Goal: Task Accomplishment & Management: Use online tool/utility

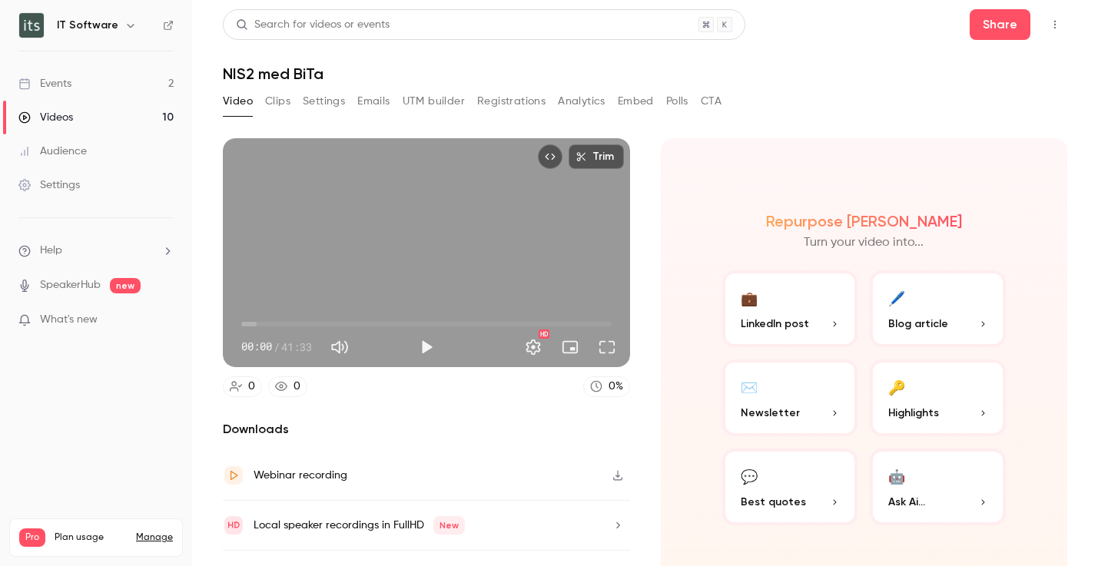
click at [668, 214] on div "Repurpose Ai Turn your video into... 💼 LinkedIn post 🖊️ Blog article ✉️ Newslet…" at bounding box center [864, 369] width 407 height 462
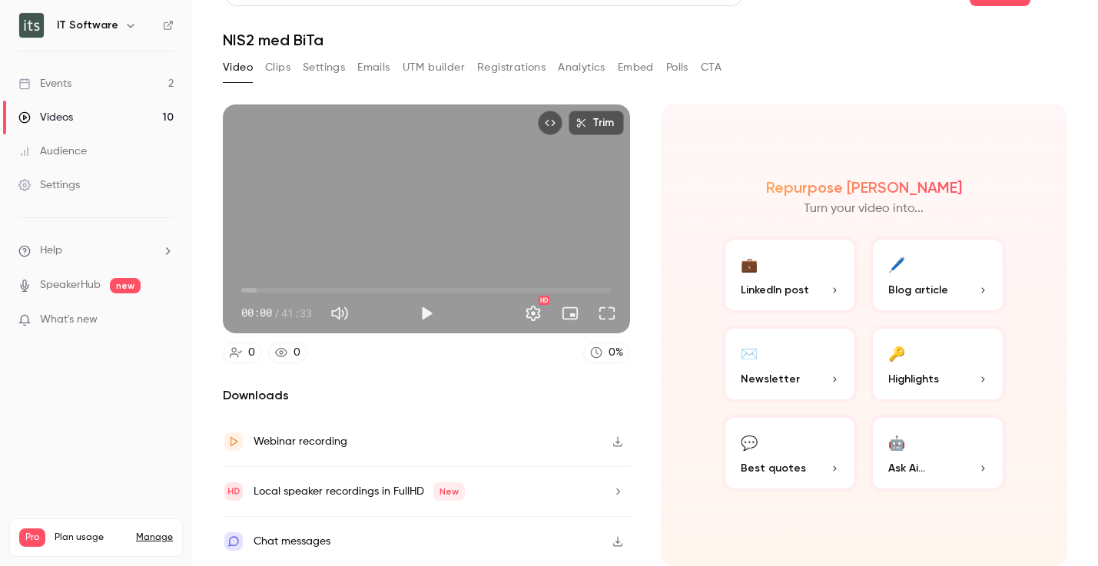
click at [790, 353] on button "✉️ Newsletter" at bounding box center [790, 364] width 136 height 77
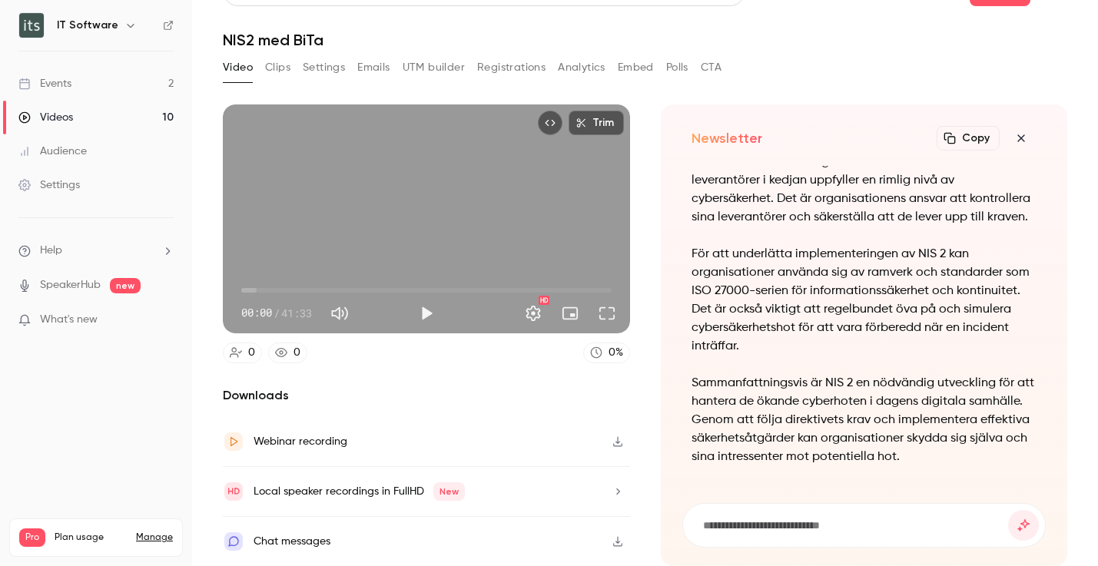
click at [1022, 144] on button "button" at bounding box center [1020, 138] width 31 height 31
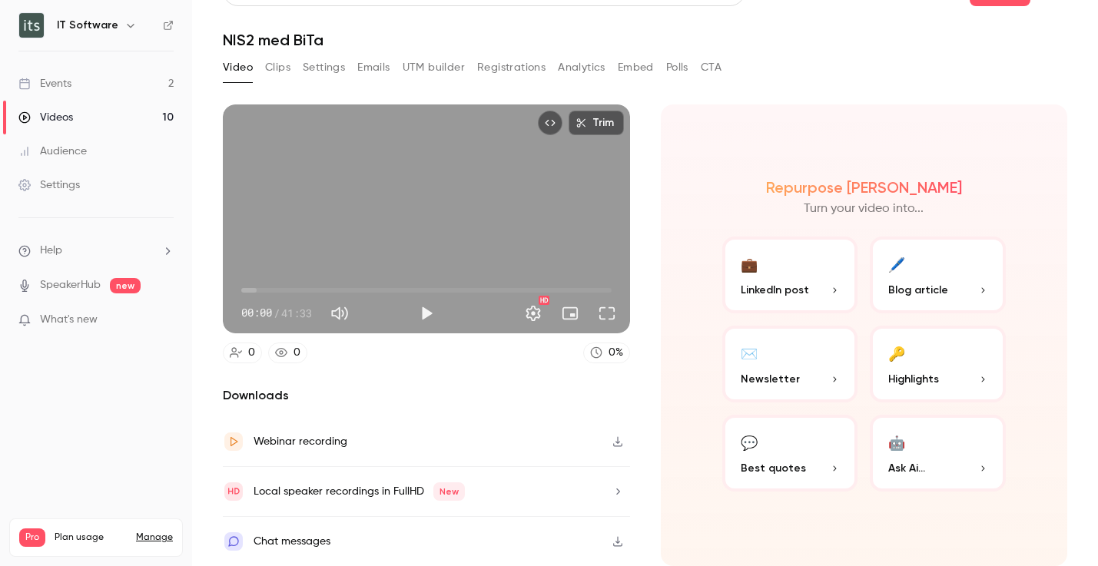
click at [933, 386] on span "Highlights" at bounding box center [913, 379] width 51 height 16
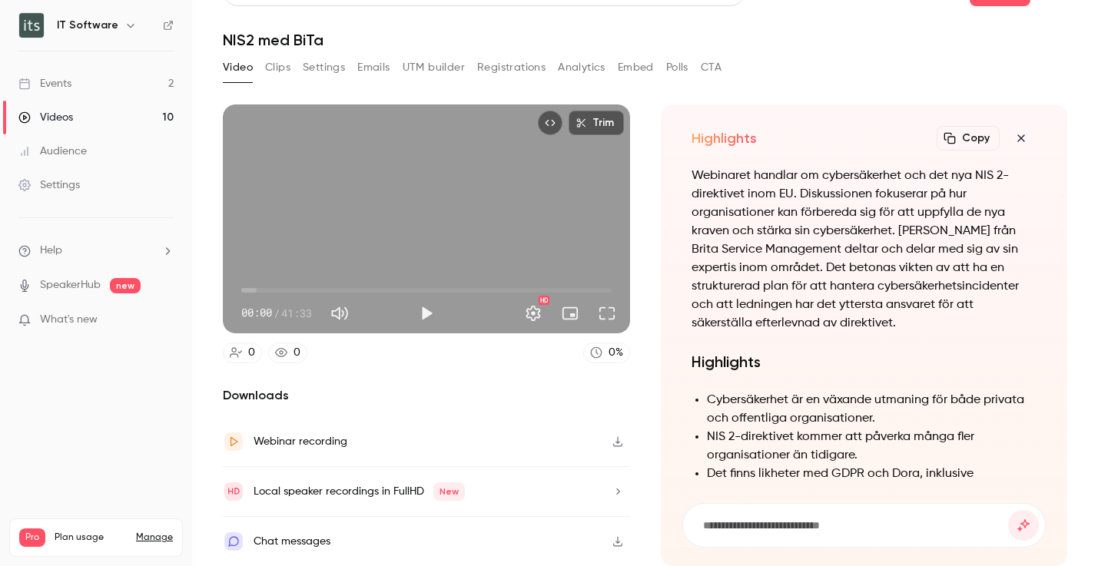
scroll to position [-766, 0]
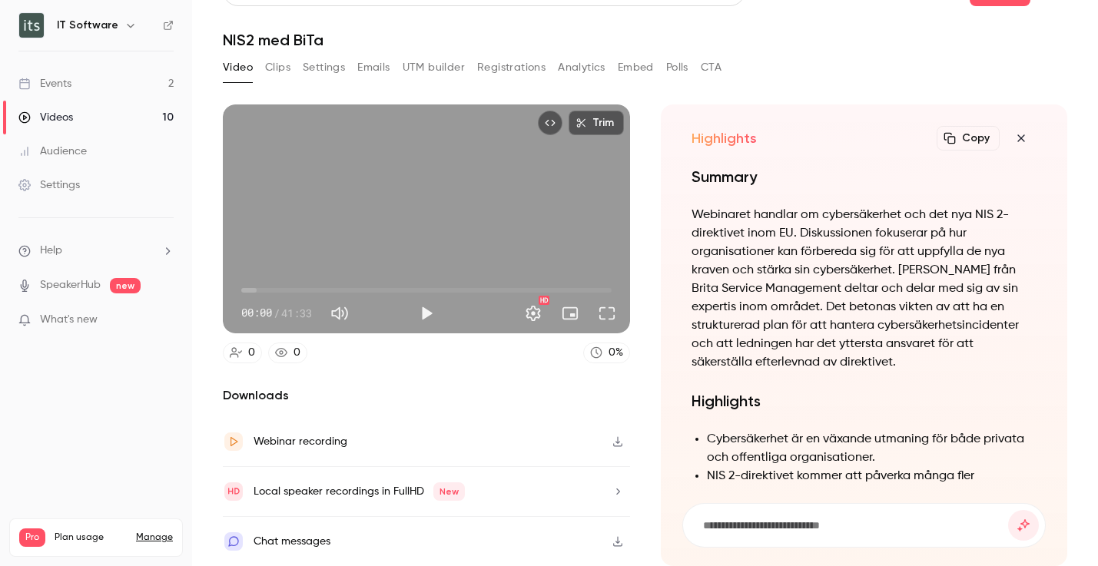
click at [1021, 141] on icon "button" at bounding box center [1021, 138] width 18 height 12
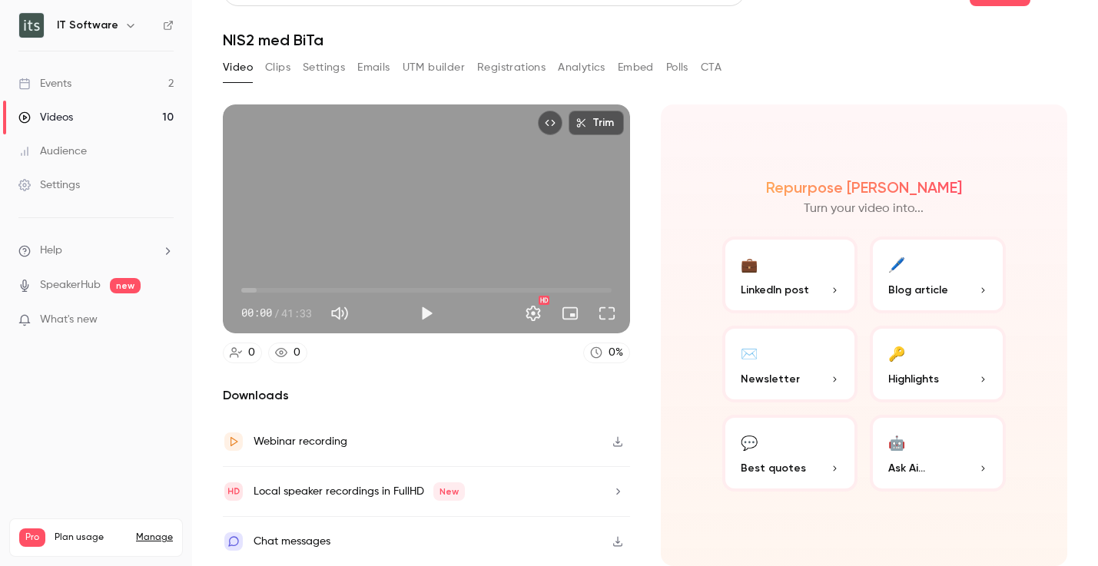
click at [821, 290] on p "LinkedIn post" at bounding box center [789, 290] width 99 height 16
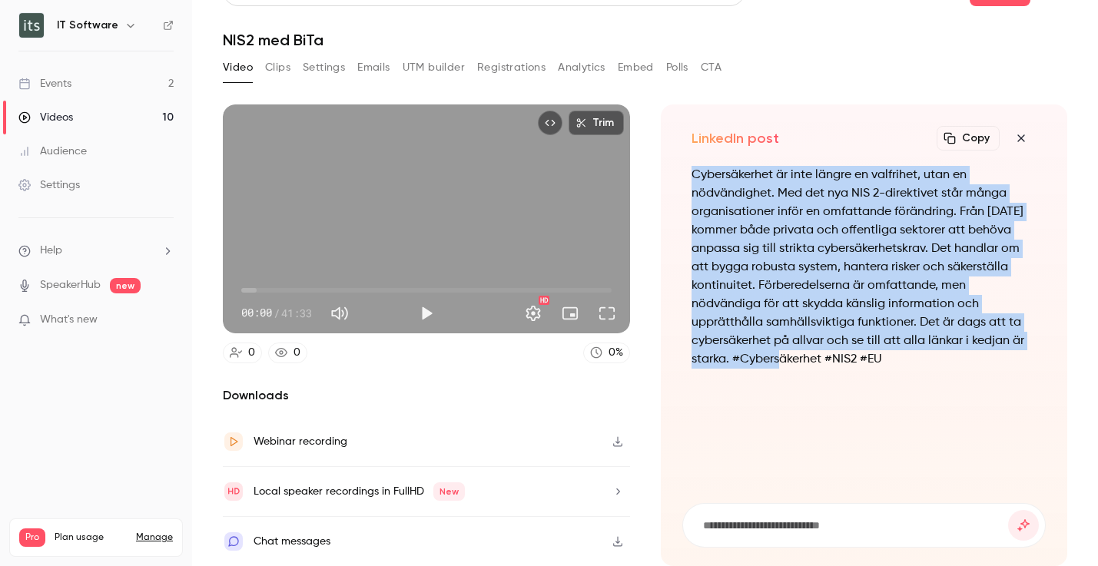
drag, startPoint x: 691, startPoint y: 172, endPoint x: 736, endPoint y: 353, distance: 185.9
click at [736, 353] on p "Cybersäkerhet är inte längre en valfrihet, utan en nödvändighet. Med det nya NI…" at bounding box center [864, 267] width 346 height 203
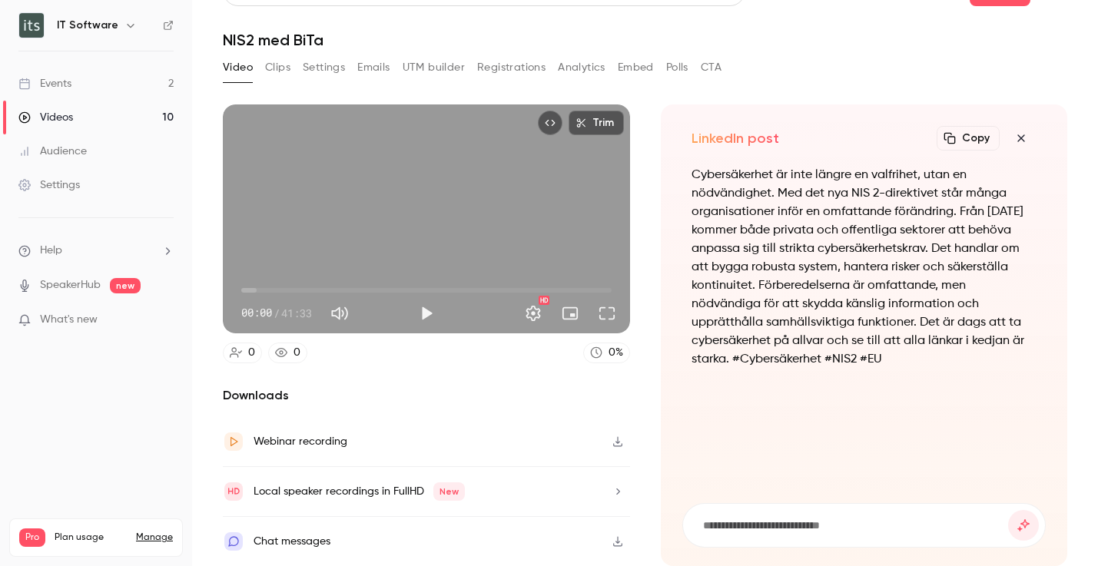
click at [727, 351] on p "Cybersäkerhet är inte längre en valfrihet, utan en nödvändighet. Med det nya NI…" at bounding box center [864, 267] width 346 height 203
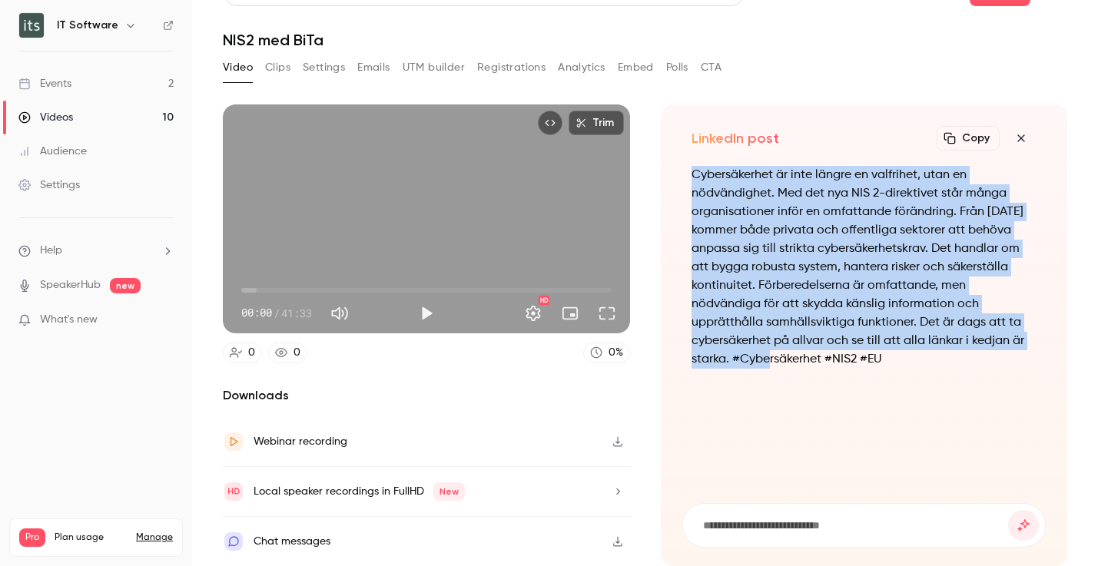
drag, startPoint x: 728, startPoint y: 358, endPoint x: 648, endPoint y: 163, distance: 210.8
click at [648, 163] on section "Trim 00:00 00:00 / 41:33 HD 0 0 0 % Downloads Webinar recording Local speaker r…" at bounding box center [645, 298] width 844 height 389
copy p "Cybersäkerhet är inte längre en valfrihet, utan en nödvändighet. Med det nya NI…"
click at [1025, 136] on icon "button" at bounding box center [1021, 138] width 18 height 12
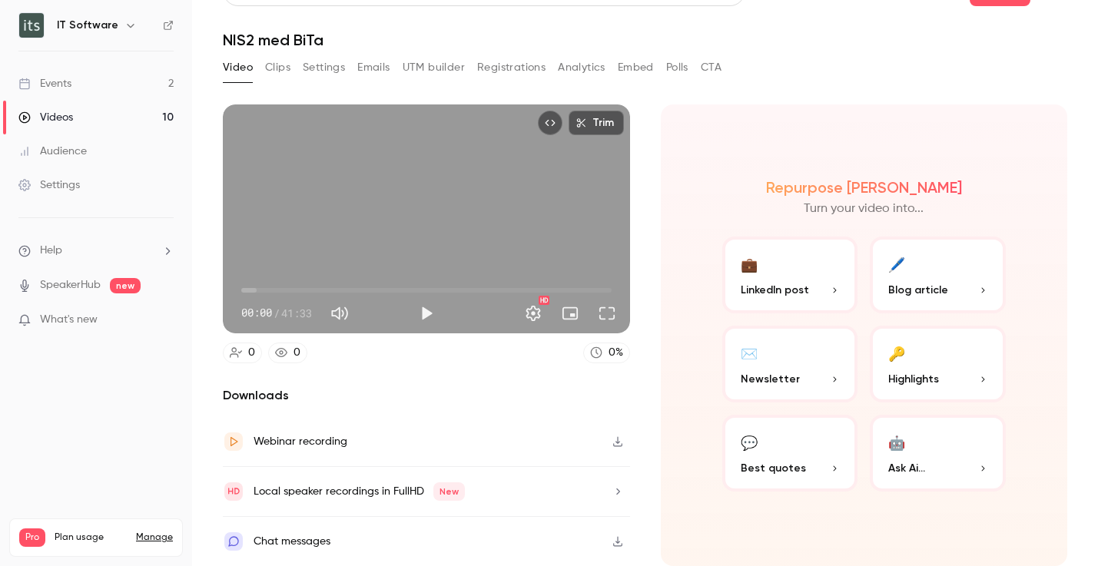
click at [973, 373] on p "Highlights" at bounding box center [937, 379] width 99 height 16
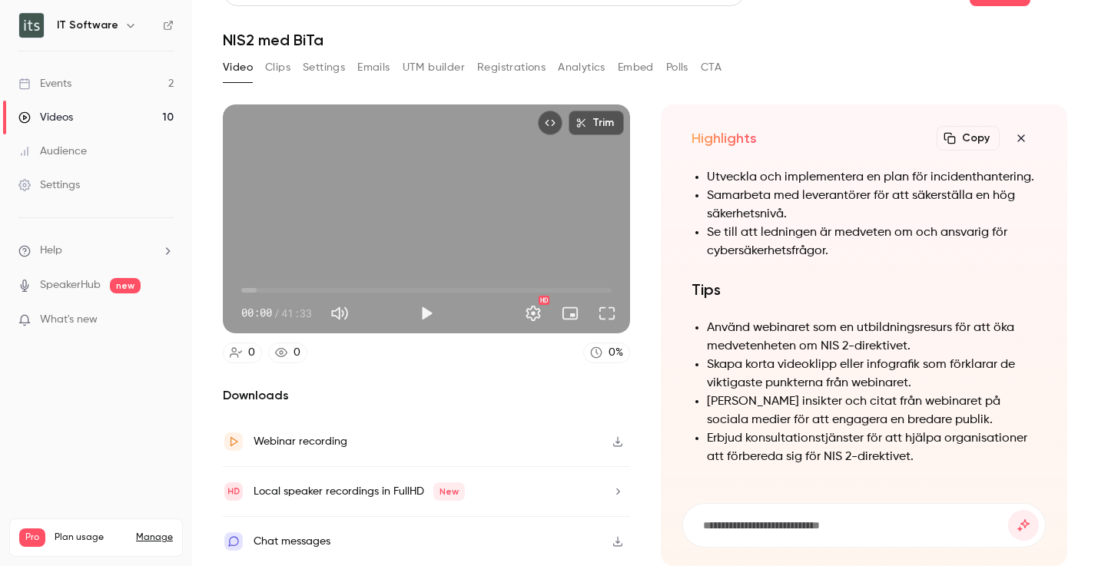
click at [972, 139] on button "Copy" at bounding box center [967, 138] width 63 height 25
click at [787, 524] on input at bounding box center [854, 525] width 307 height 17
type input "*"
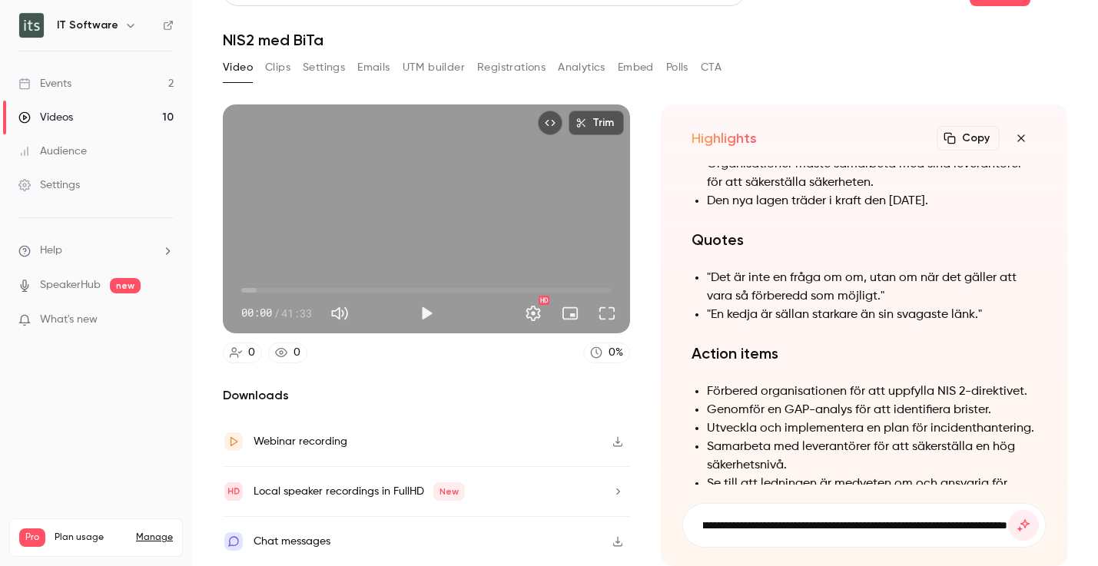
scroll to position [0, 124]
type input "**********"
click at [1008, 510] on button "submit" at bounding box center [1023, 525] width 31 height 31
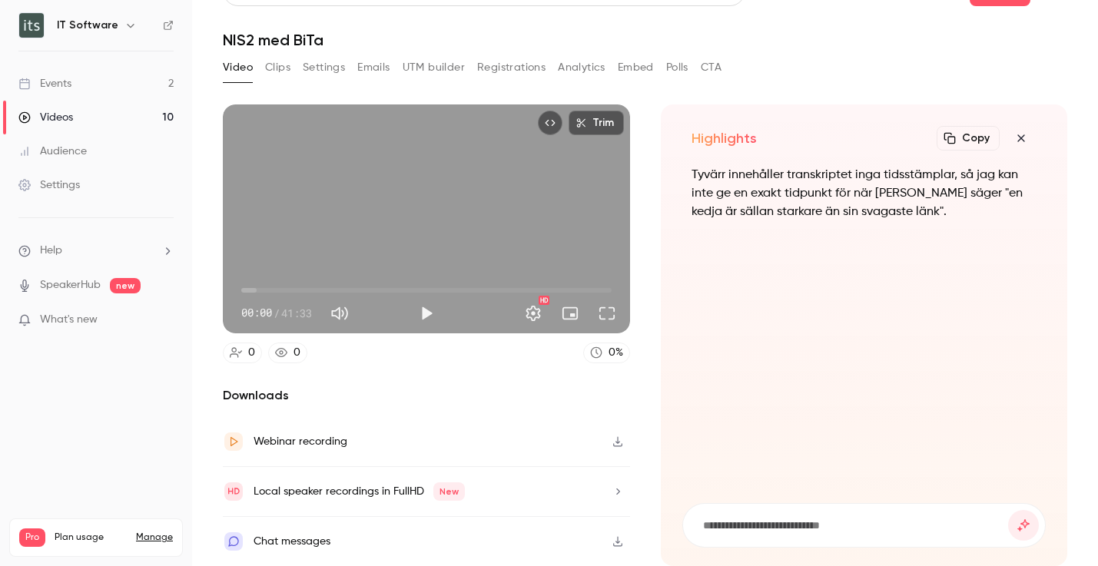
click at [1019, 133] on icon "button" at bounding box center [1021, 138] width 18 height 12
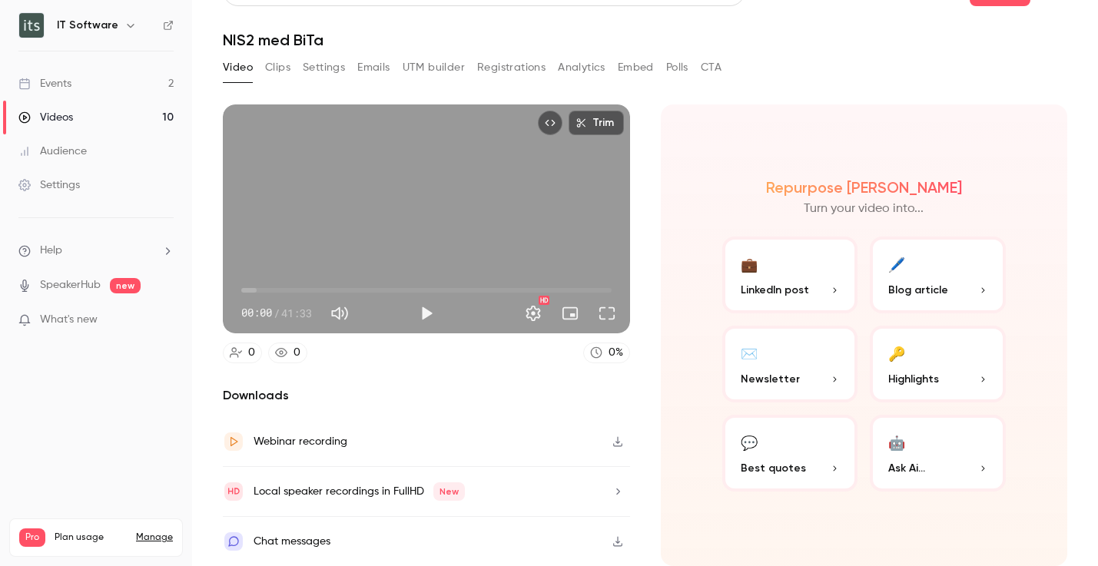
click at [948, 447] on button "🤖 Ask Ai..." at bounding box center [938, 453] width 136 height 77
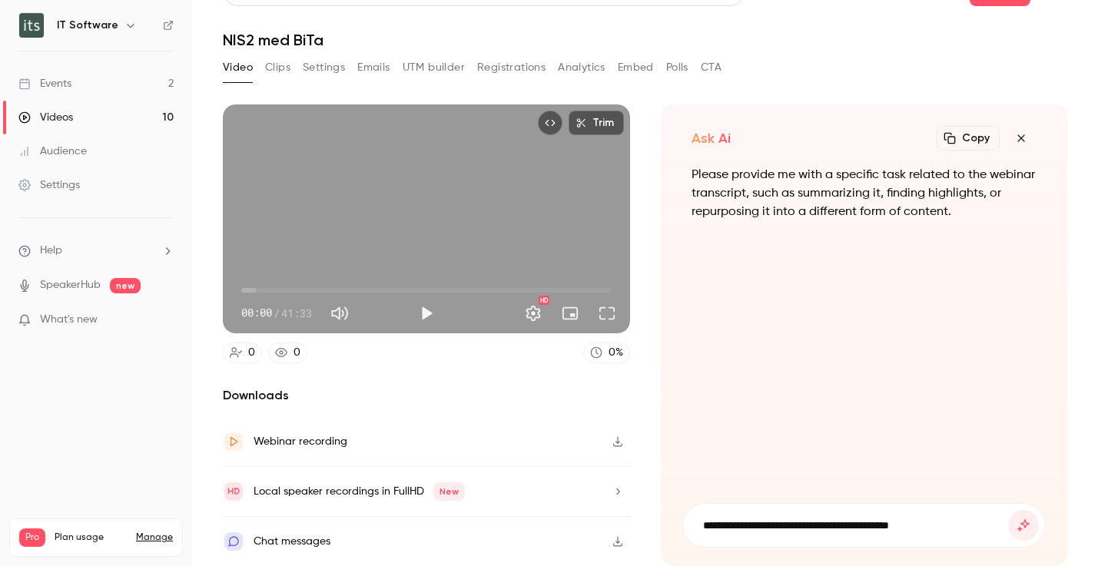
click at [941, 533] on form "**********" at bounding box center [864, 525] width 363 height 43
drag, startPoint x: 941, startPoint y: 524, endPoint x: 794, endPoint y: 522, distance: 146.7
click at [794, 522] on input "**********" at bounding box center [854, 525] width 307 height 17
paste input "**********"
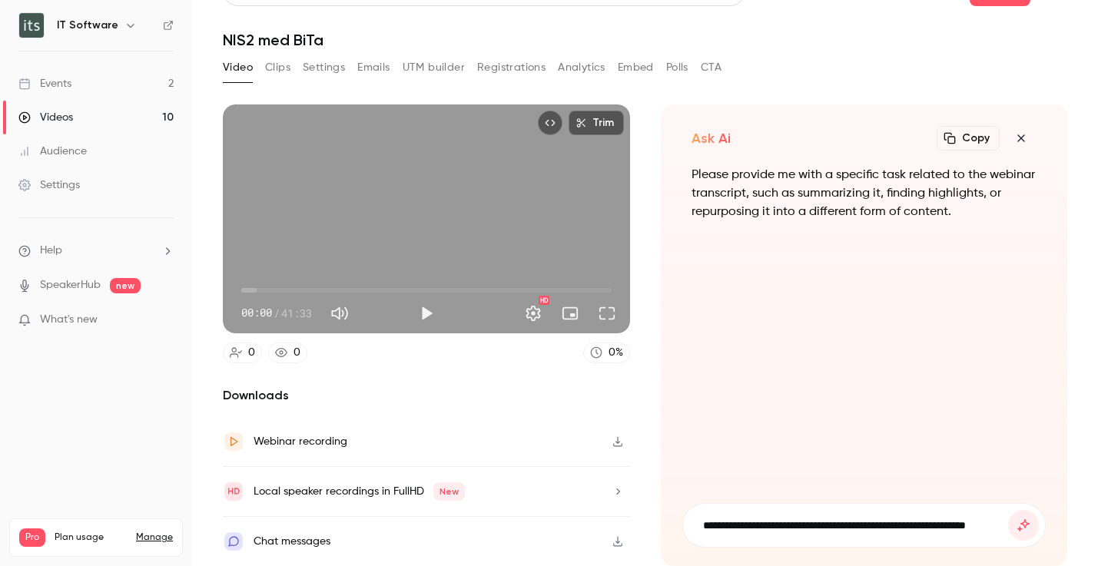
type input "**********"
click at [1008, 510] on button "submit" at bounding box center [1023, 525] width 31 height 31
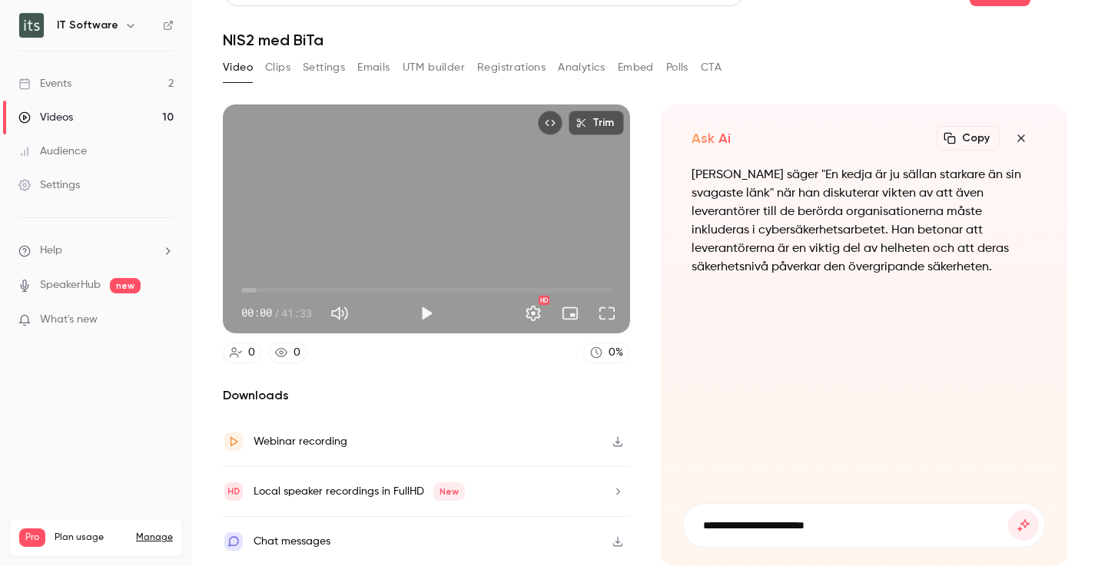
type input "**********"
click at [1008, 510] on button "submit" at bounding box center [1023, 525] width 31 height 31
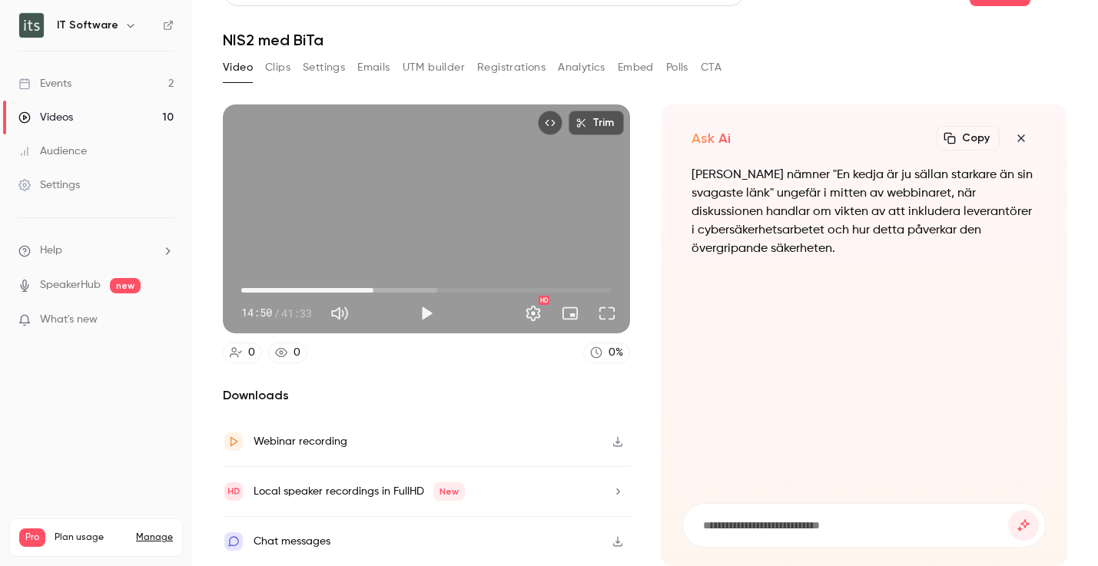
drag, startPoint x: 243, startPoint y: 292, endPoint x: 373, endPoint y: 283, distance: 130.1
click at [373, 288] on span "14:50" at bounding box center [373, 290] width 5 height 5
click at [417, 310] on button "Play" at bounding box center [426, 313] width 31 height 31
type input "******"
drag, startPoint x: 240, startPoint y: 292, endPoint x: 406, endPoint y: 293, distance: 165.9
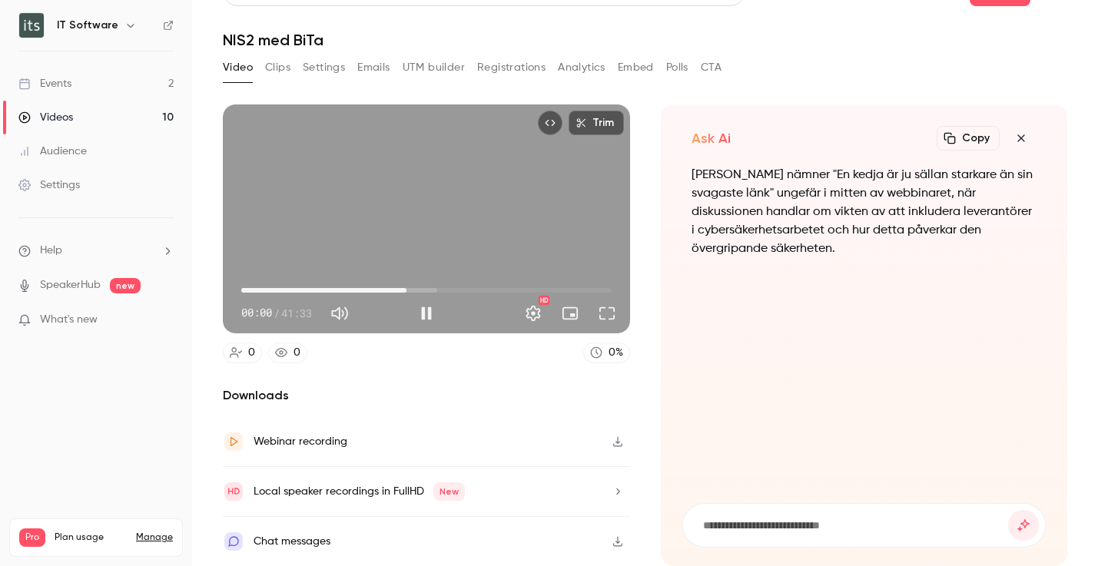
click at [406, 293] on span "18:33" at bounding box center [406, 290] width 5 height 5
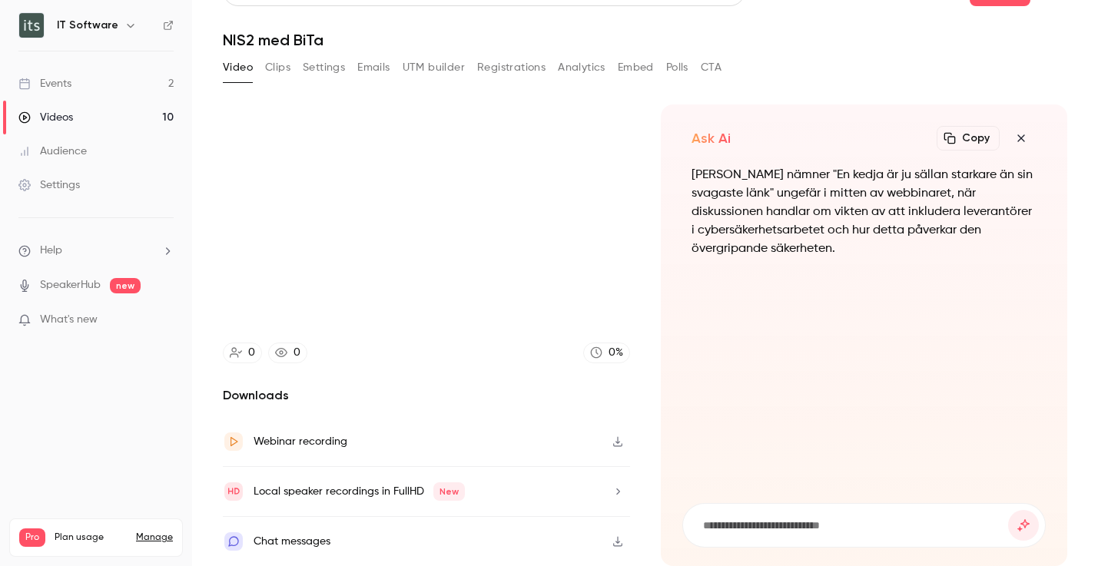
click at [283, 64] on button "Clips" at bounding box center [277, 67] width 25 height 25
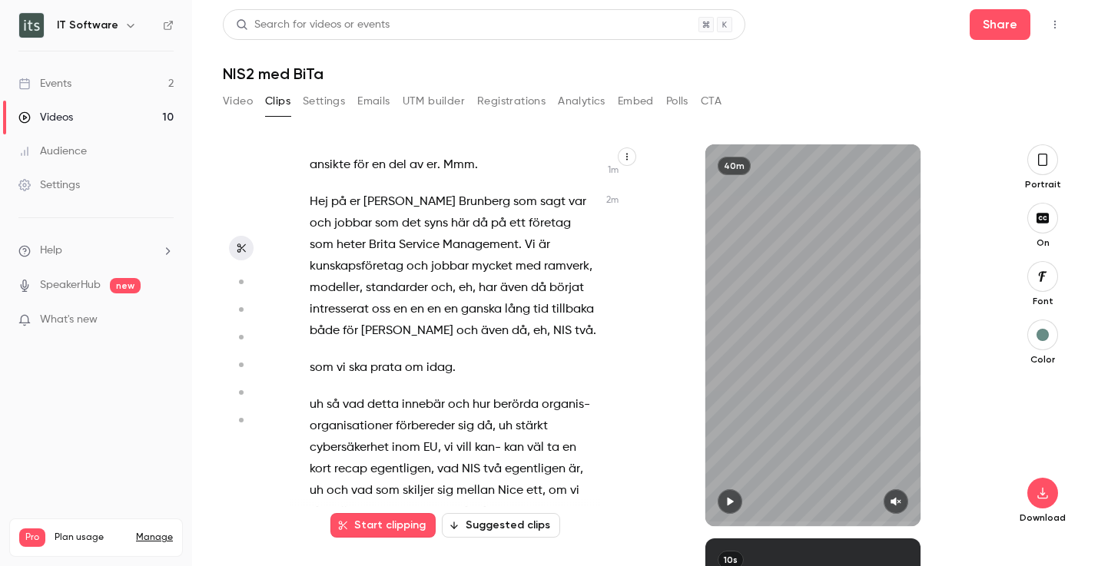
scroll to position [556, 0]
click at [1049, 163] on button "button" at bounding box center [1042, 159] width 31 height 31
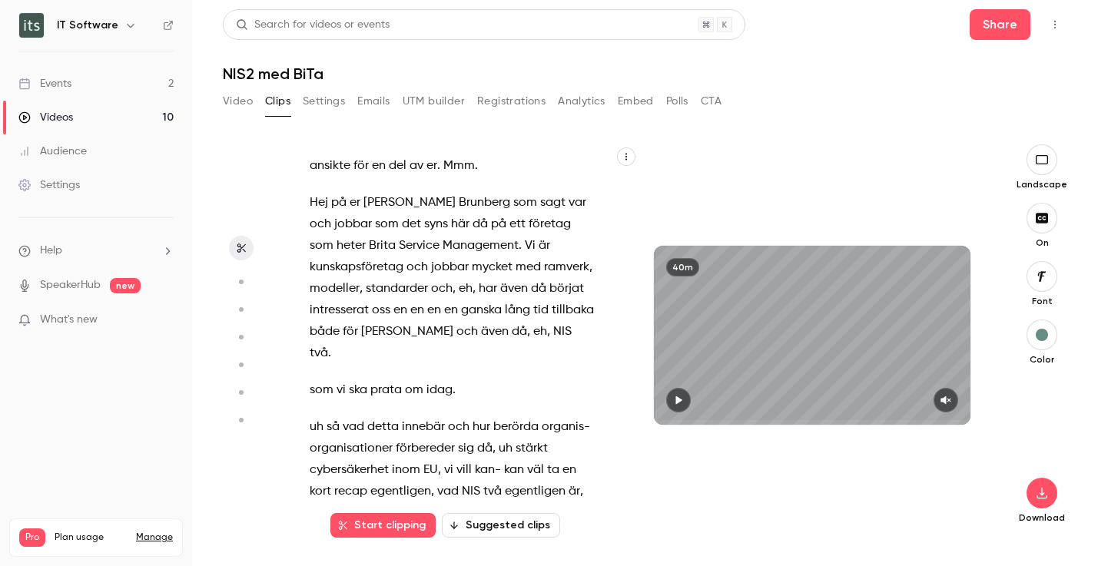
click at [490, 527] on button "Suggested clips" at bounding box center [501, 525] width 118 height 25
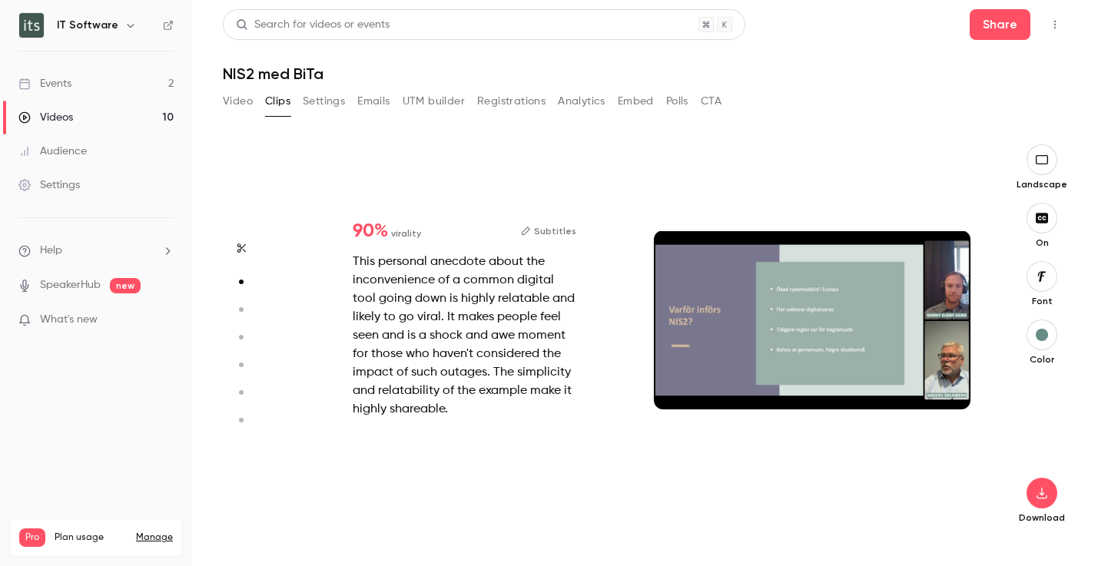
scroll to position [394, 0]
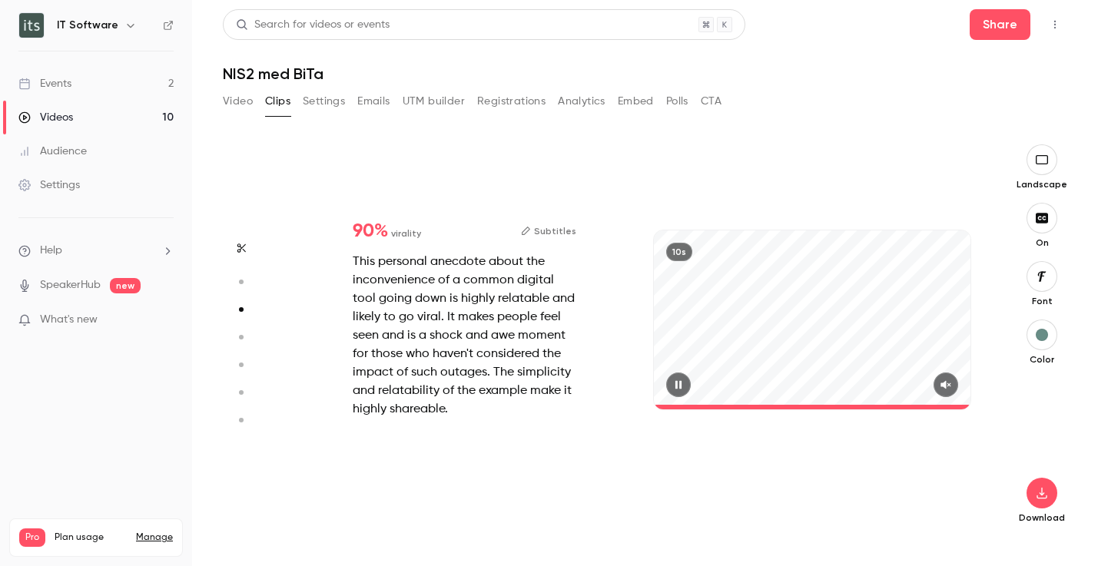
type input "*"
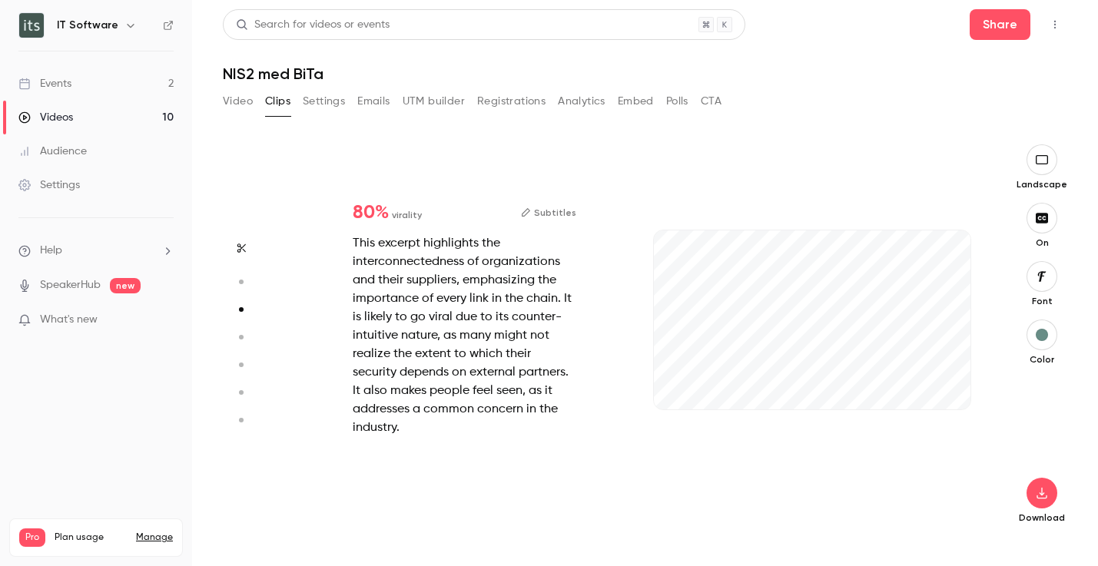
scroll to position [788, 0]
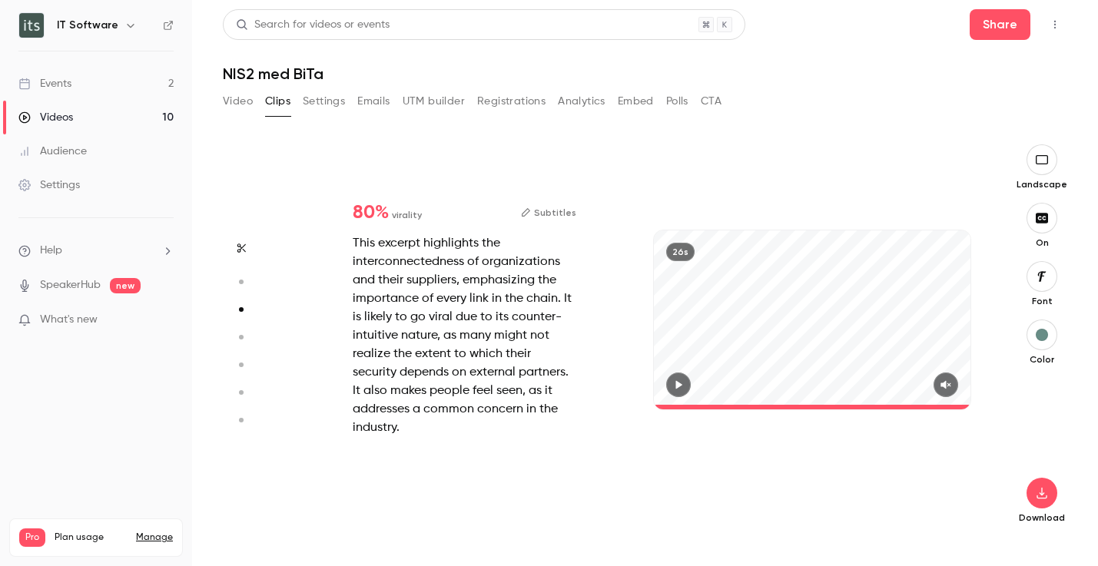
click at [910, 318] on div "26s" at bounding box center [812, 319] width 317 height 178
click at [944, 386] on icon "button" at bounding box center [945, 384] width 12 height 11
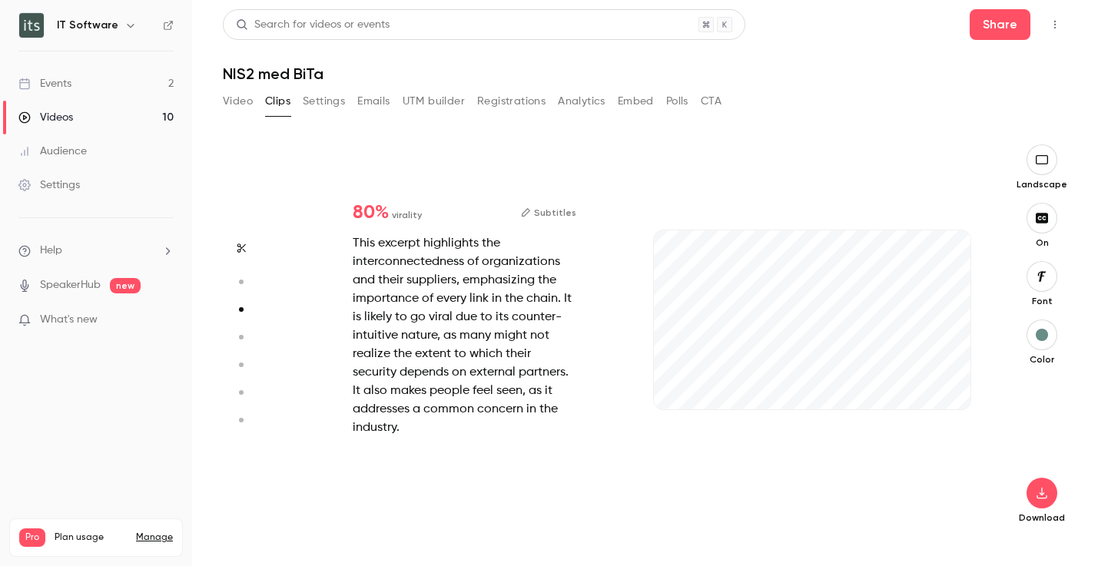
drag, startPoint x: 697, startPoint y: 405, endPoint x: 631, endPoint y: 406, distance: 66.1
click at [631, 406] on div "80 % virality Subtitles This excerpt highlights the interconnectedness of organ…" at bounding box center [637, 335] width 695 height 382
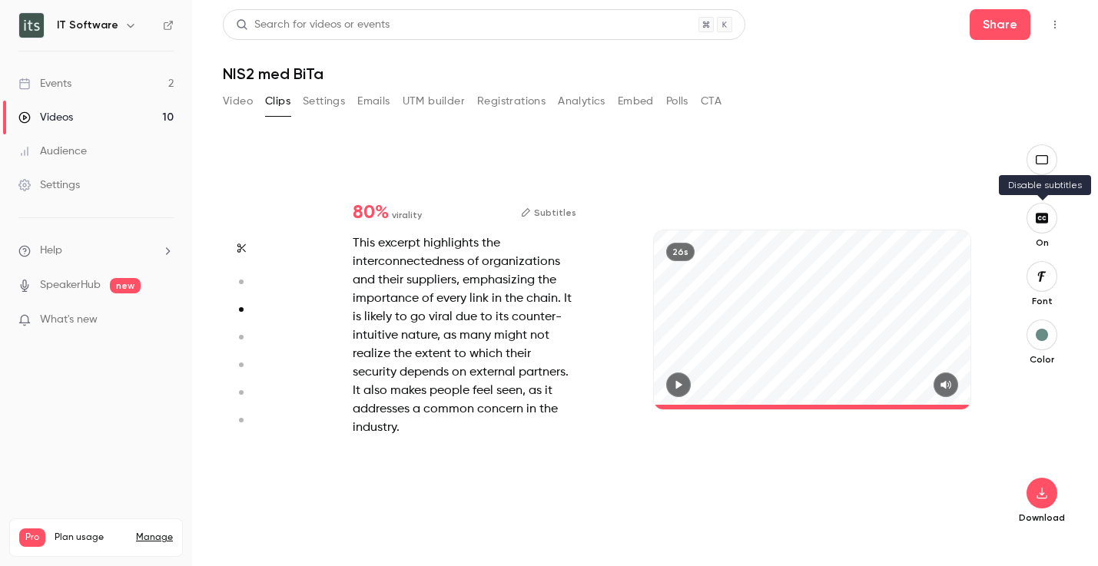
click at [1047, 222] on icon "button" at bounding box center [1041, 218] width 12 height 10
type input "*"
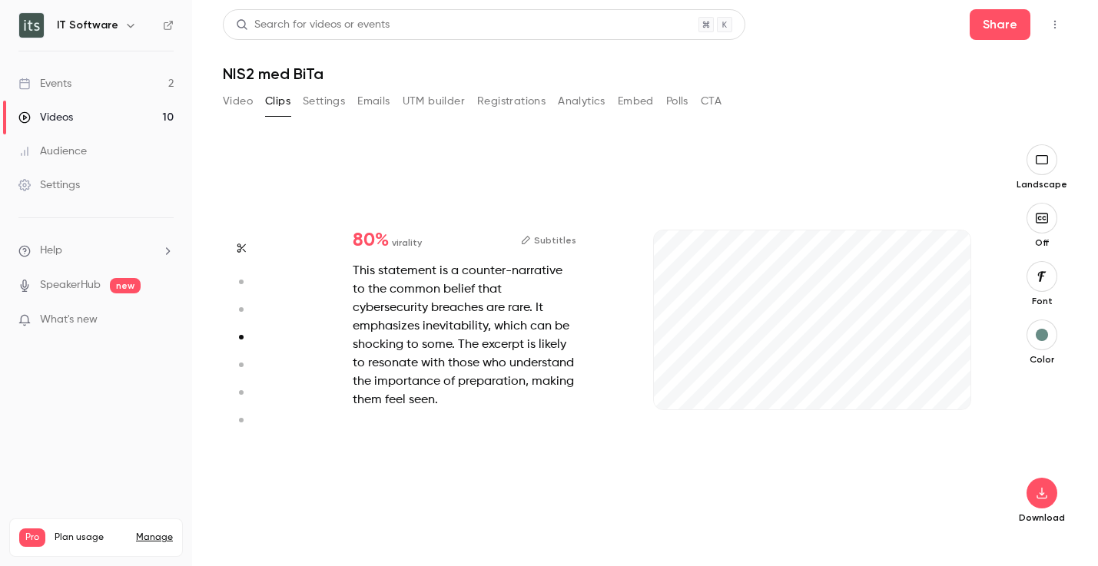
scroll to position [1182, 0]
click at [948, 386] on icon "button" at bounding box center [945, 384] width 12 height 11
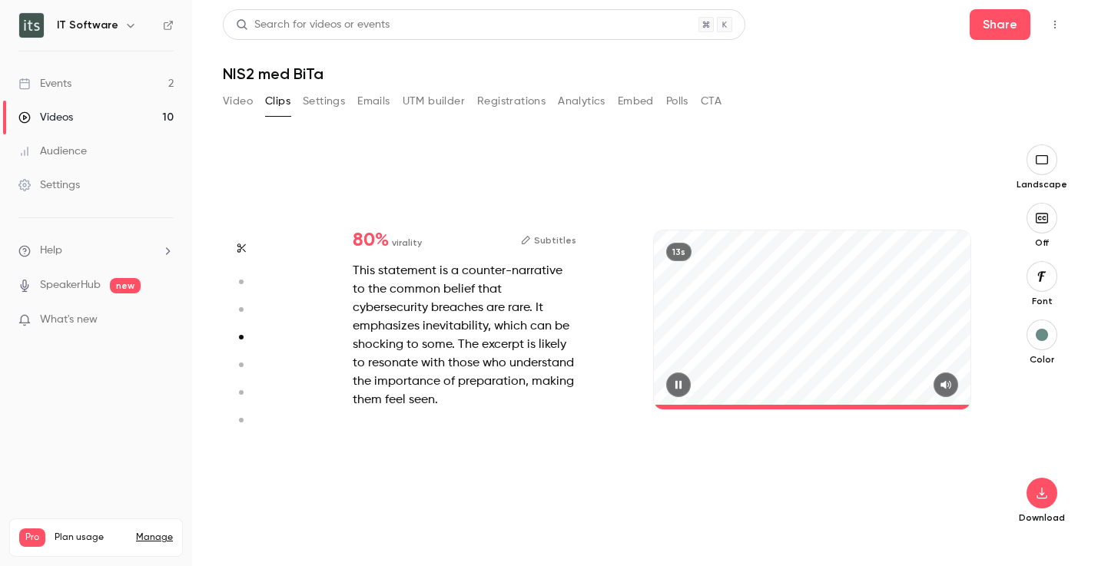
type input "*"
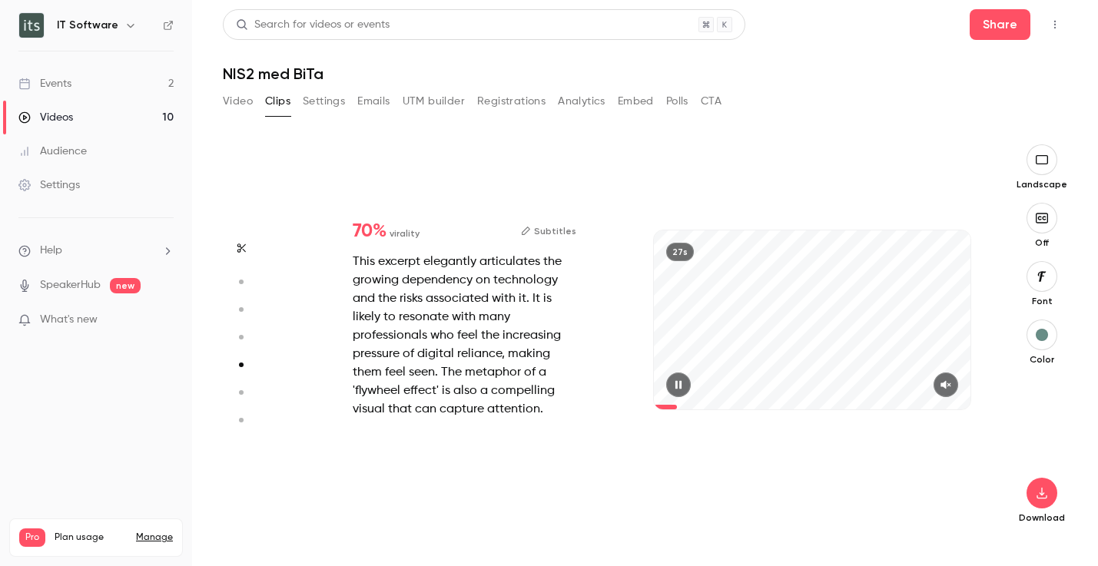
scroll to position [1576, 0]
click at [949, 383] on icon "button" at bounding box center [945, 384] width 10 height 8
drag, startPoint x: 695, startPoint y: 406, endPoint x: 647, endPoint y: 406, distance: 48.4
click at [647, 406] on div "27s" at bounding box center [812, 335] width 348 height 382
type input "*"
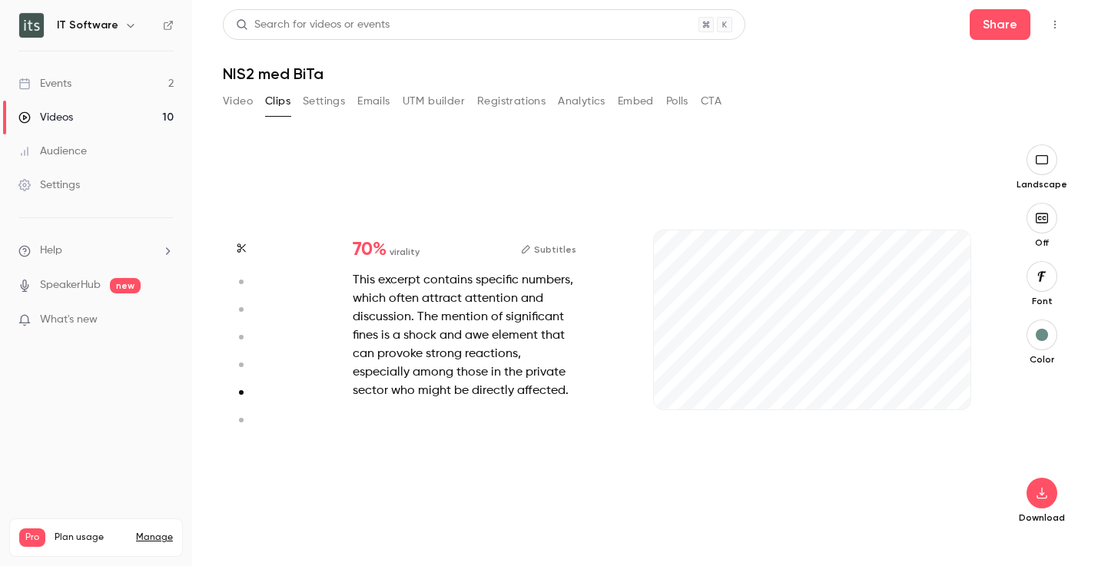
scroll to position [1970, 0]
click at [944, 386] on icon "button" at bounding box center [945, 384] width 10 height 8
drag, startPoint x: 702, startPoint y: 406, endPoint x: 632, endPoint y: 406, distance: 69.9
click at [632, 406] on div "70 % virality Subtitles This excerpt contains specific numbers, which often att…" at bounding box center [637, 335] width 695 height 382
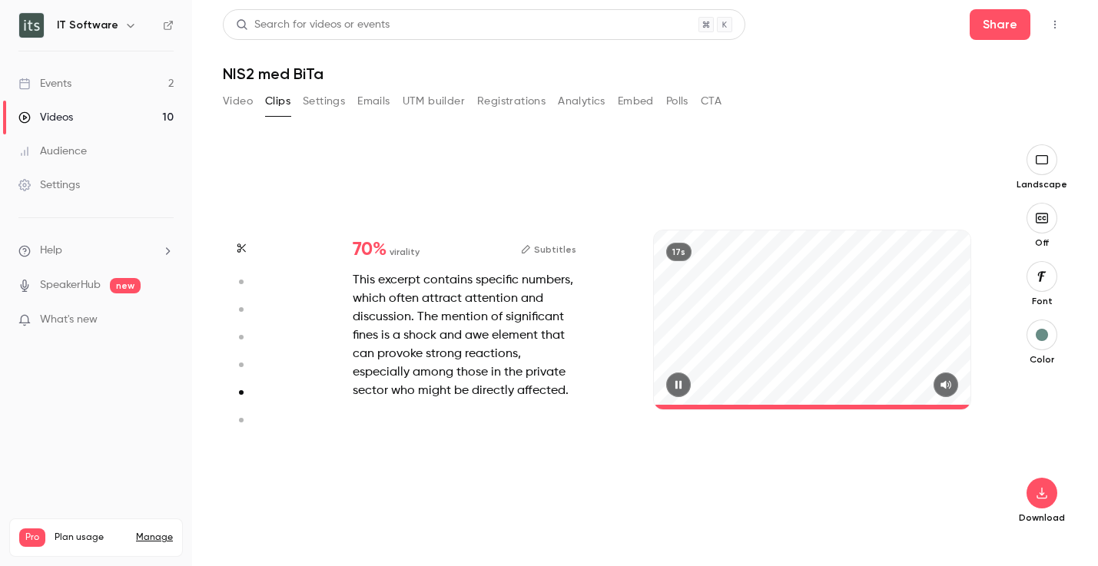
type input "*"
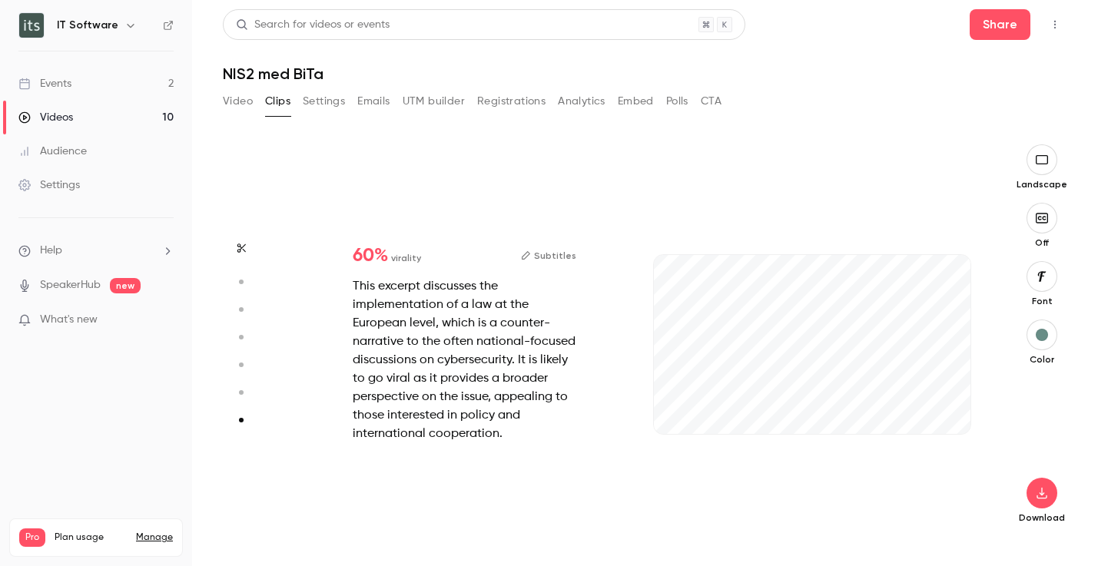
scroll to position [2340, 0]
click at [949, 409] on icon "button" at bounding box center [945, 409] width 12 height 11
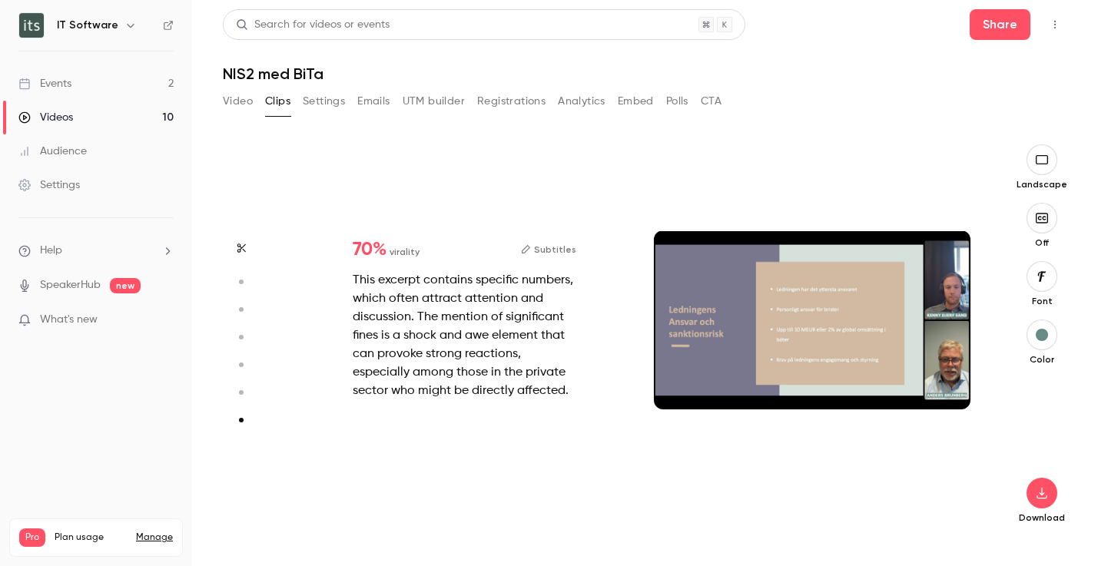
type input "*"
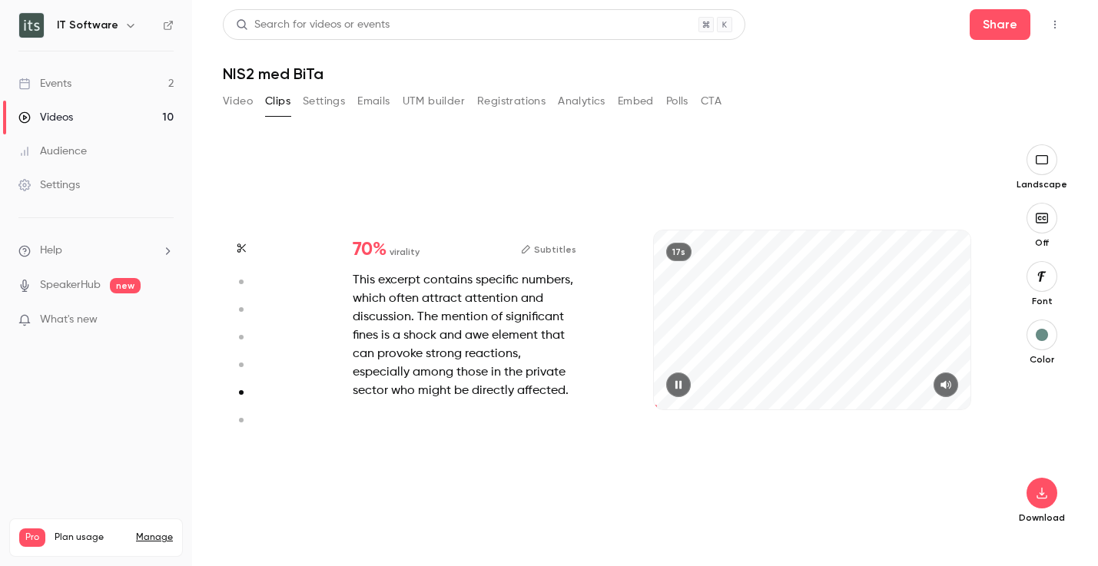
scroll to position [1970, 0]
type input "*"
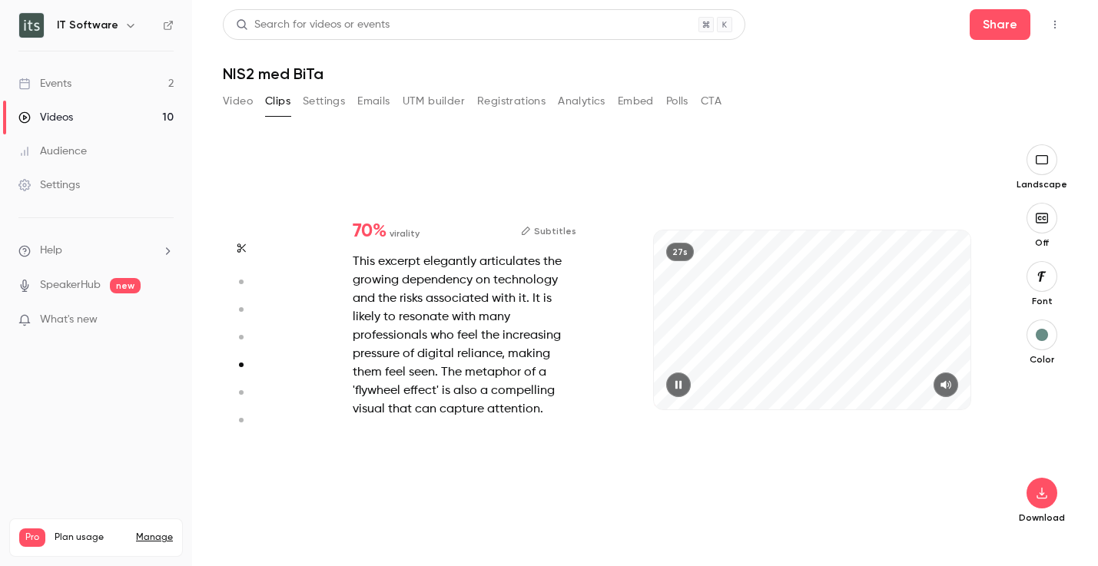
type input "*"
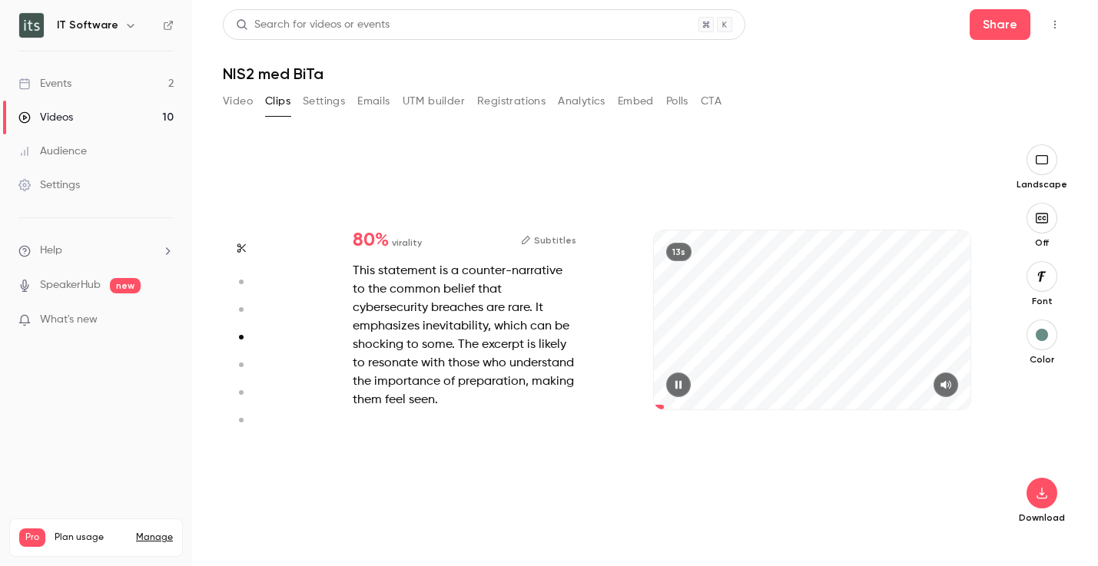
scroll to position [1182, 0]
click at [548, 238] on button "Subtitles" at bounding box center [548, 240] width 55 height 18
click at [240, 280] on circle "button" at bounding box center [241, 282] width 5 height 5
type input "*"
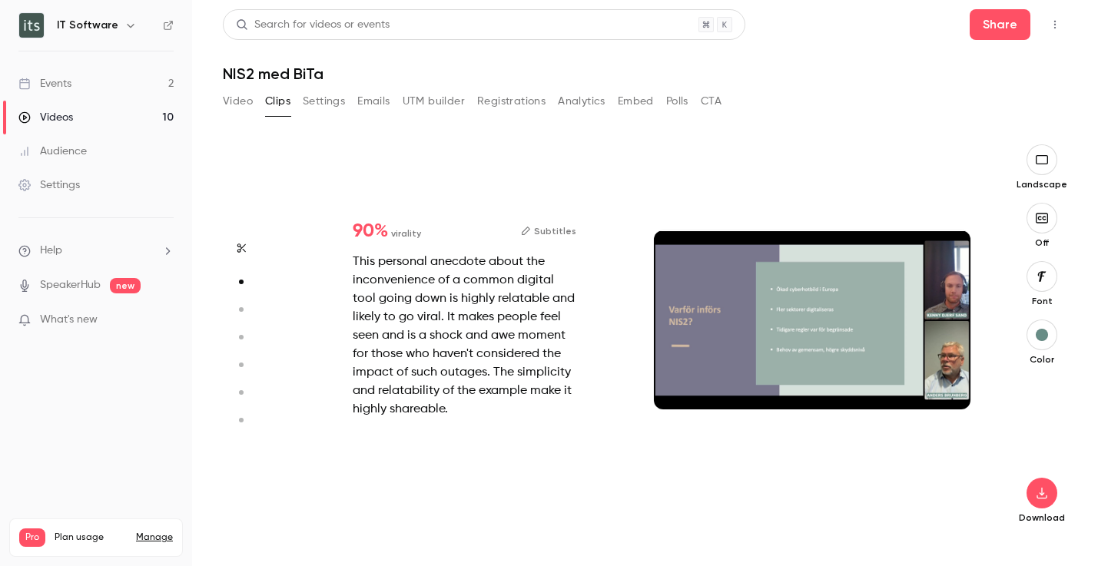
scroll to position [394, 0]
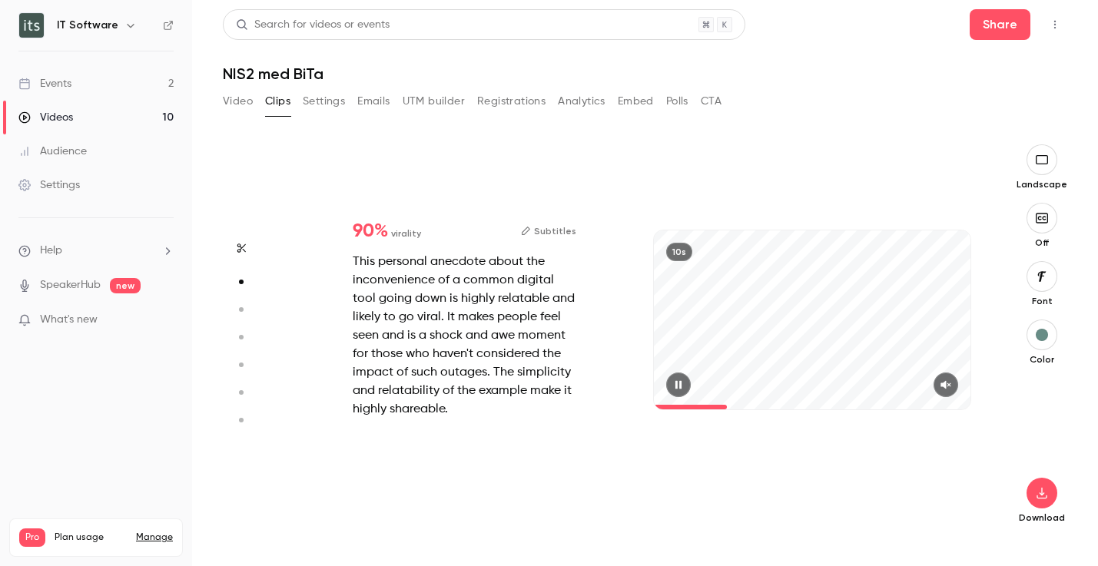
click at [949, 384] on icon "button" at bounding box center [945, 384] width 12 height 11
click at [659, 406] on span at bounding box center [812, 407] width 317 height 5
drag, startPoint x: 660, startPoint y: 407, endPoint x: 628, endPoint y: 406, distance: 32.3
click at [628, 407] on div "90 % virality Subtitles This personal anecdote about the inconvenience of a com…" at bounding box center [637, 335] width 695 height 382
click at [677, 387] on icon "button" at bounding box center [678, 384] width 6 height 8
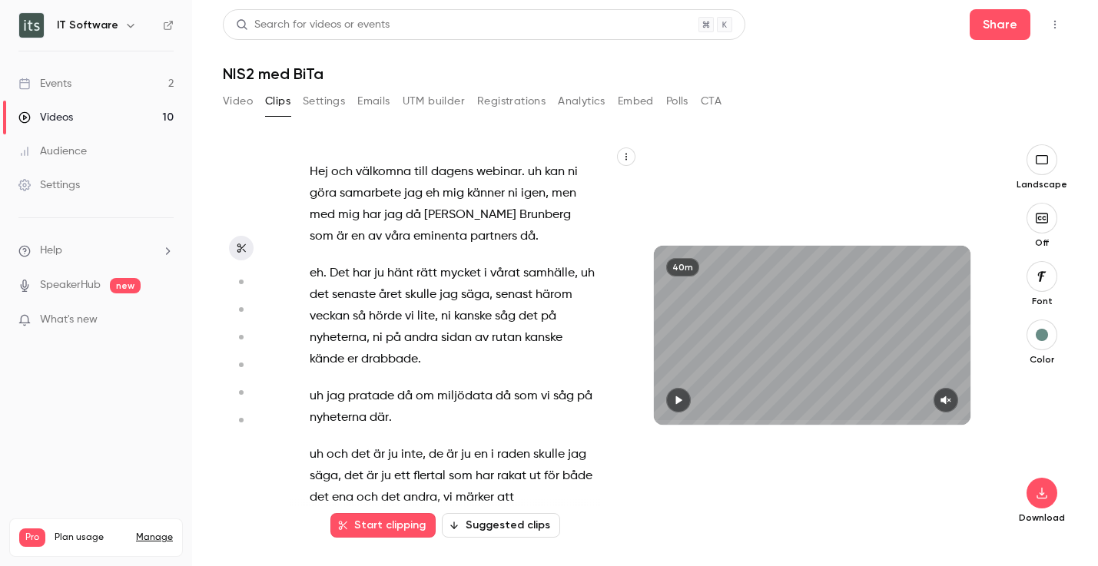
type input "*"
click at [379, 533] on button "Start clipping" at bounding box center [382, 525] width 105 height 25
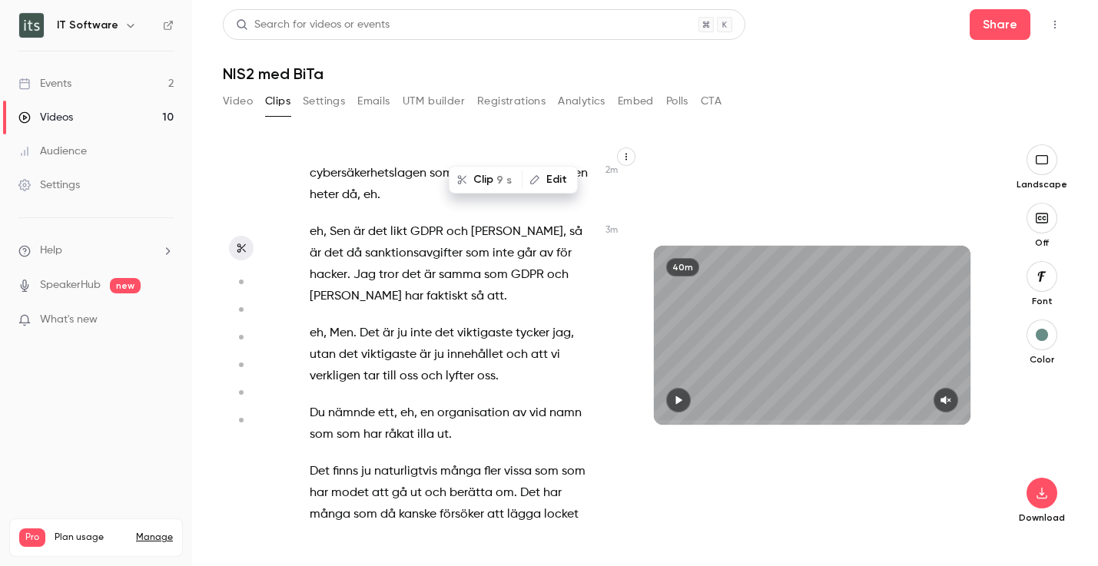
scroll to position [1174, 0]
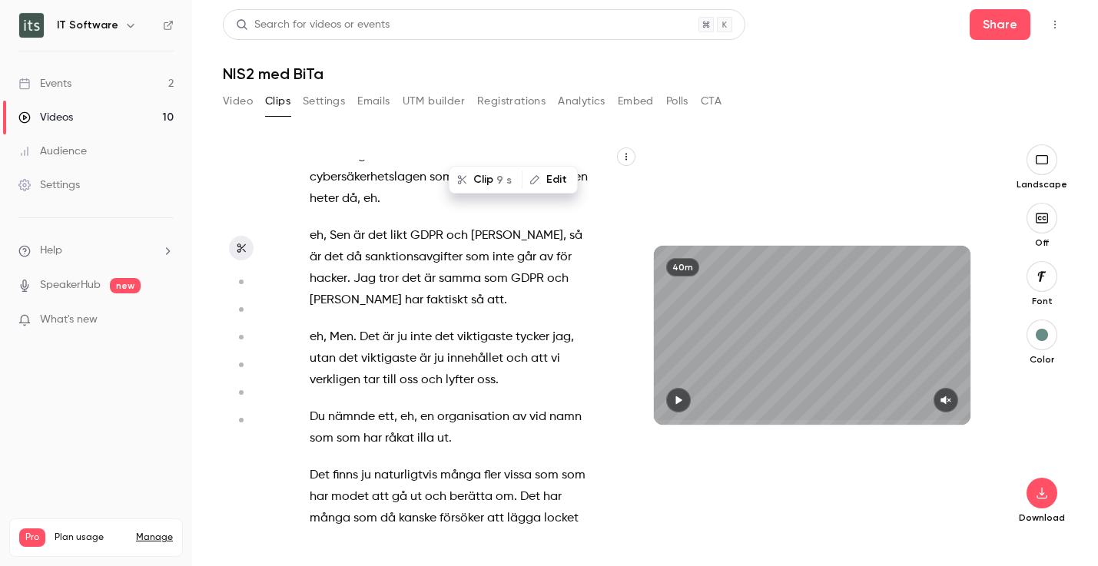
click at [311, 406] on span "Du" at bounding box center [317, 417] width 15 height 22
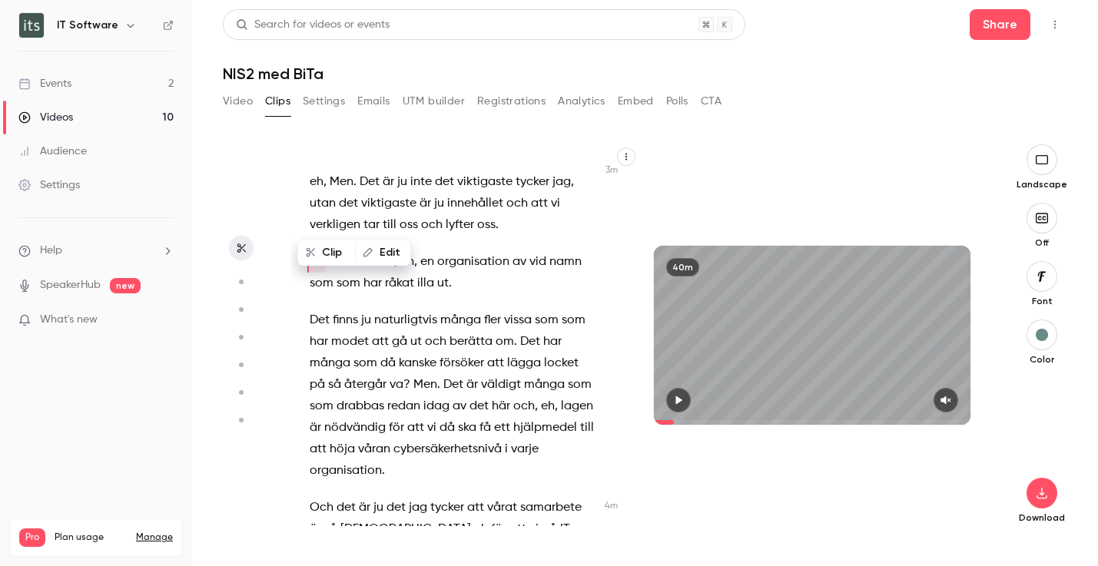
scroll to position [1357, 0]
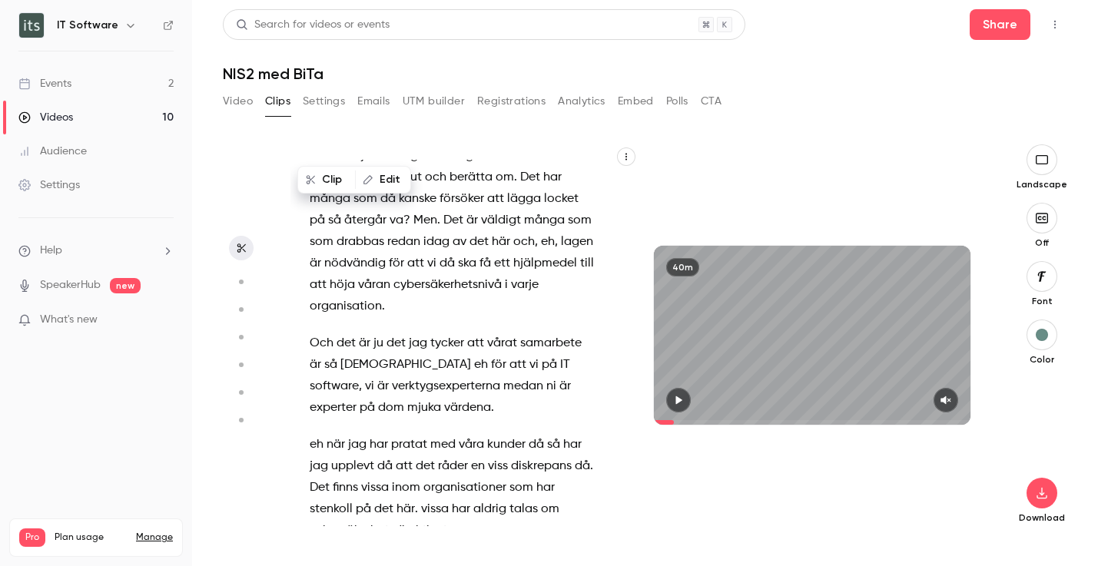
click at [399, 364] on p "Och det är ju det jag tycker att vårat samarbete är så gott eh för att vi på IT…" at bounding box center [453, 376] width 287 height 86
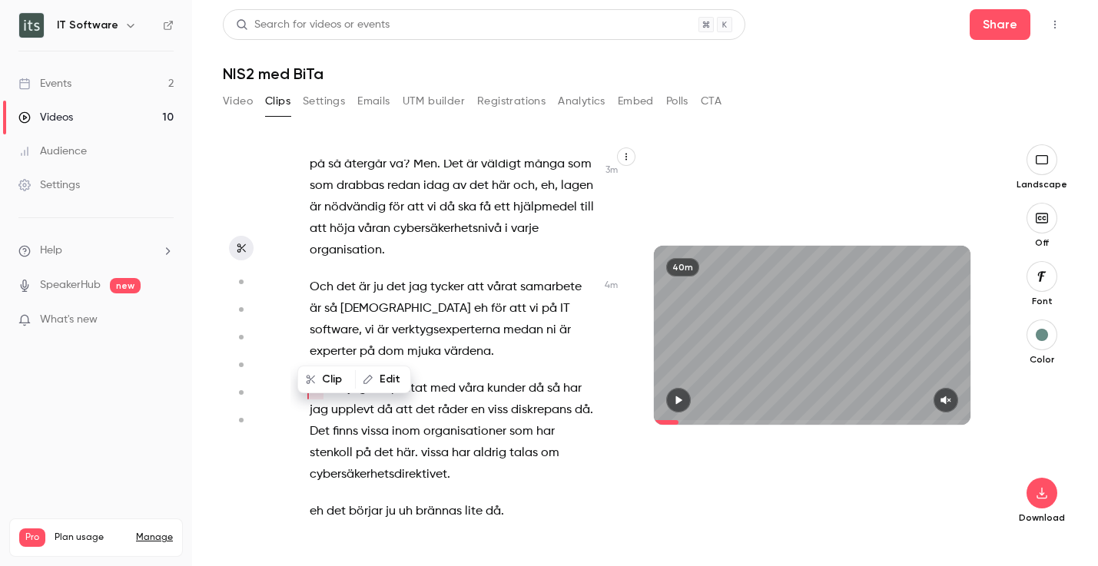
scroll to position [1552, 0]
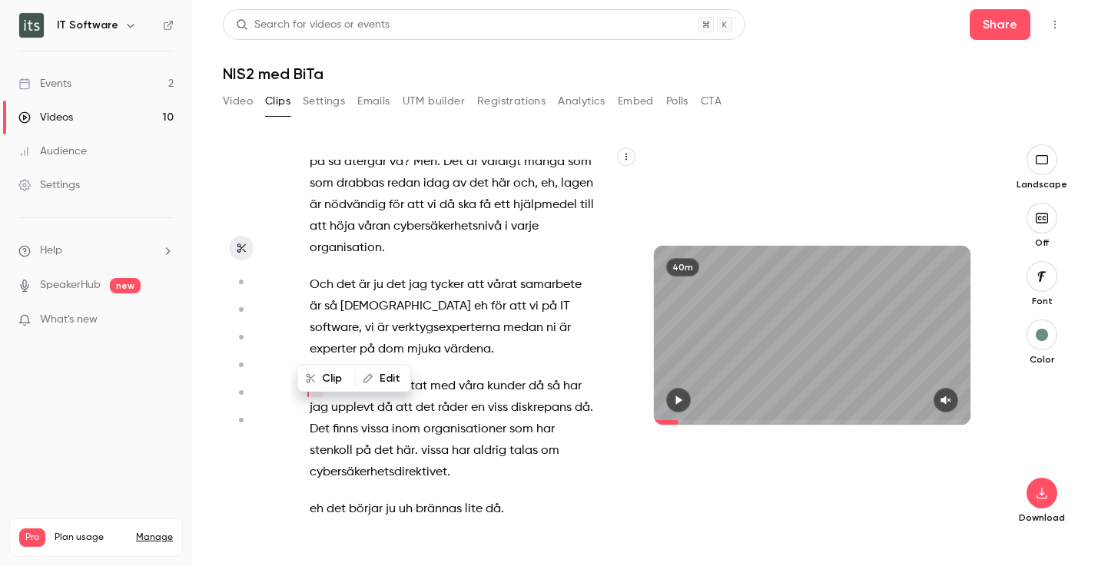
click at [491, 339] on span "." at bounding box center [492, 350] width 3 height 22
click at [398, 304] on p "Och det är ju det jag tycker att vårat samarbete är så gott eh för att vi på IT…" at bounding box center [453, 317] width 287 height 86
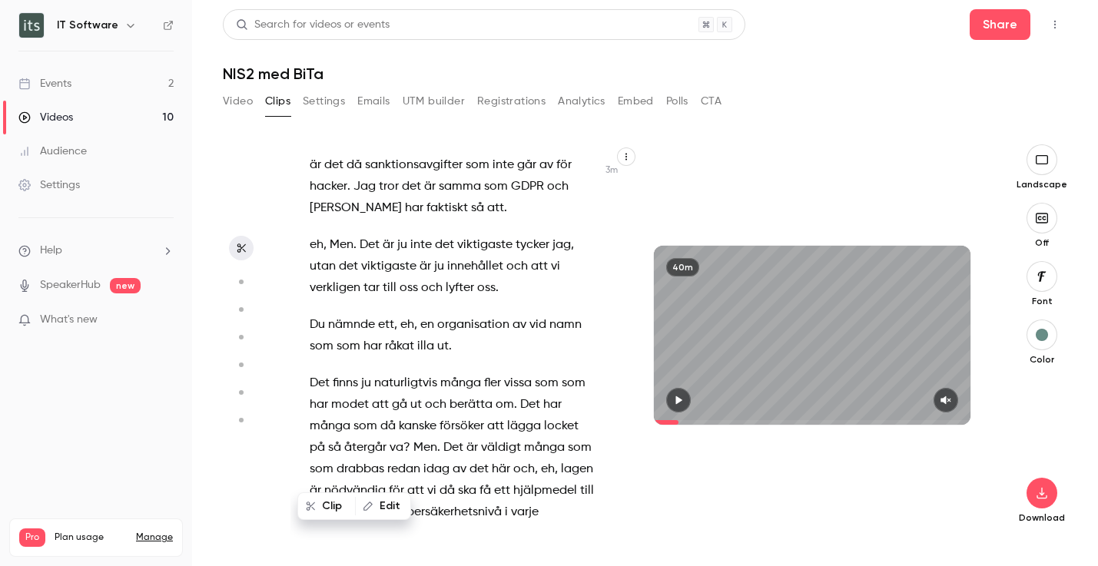
scroll to position [1260, 0]
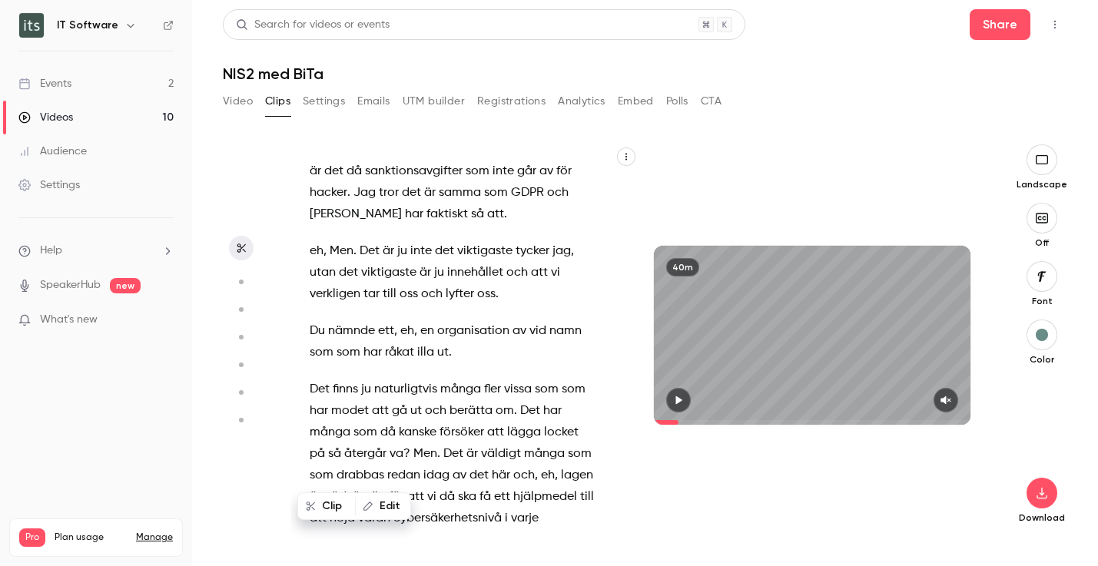
click at [310, 320] on span "Du" at bounding box center [317, 331] width 15 height 22
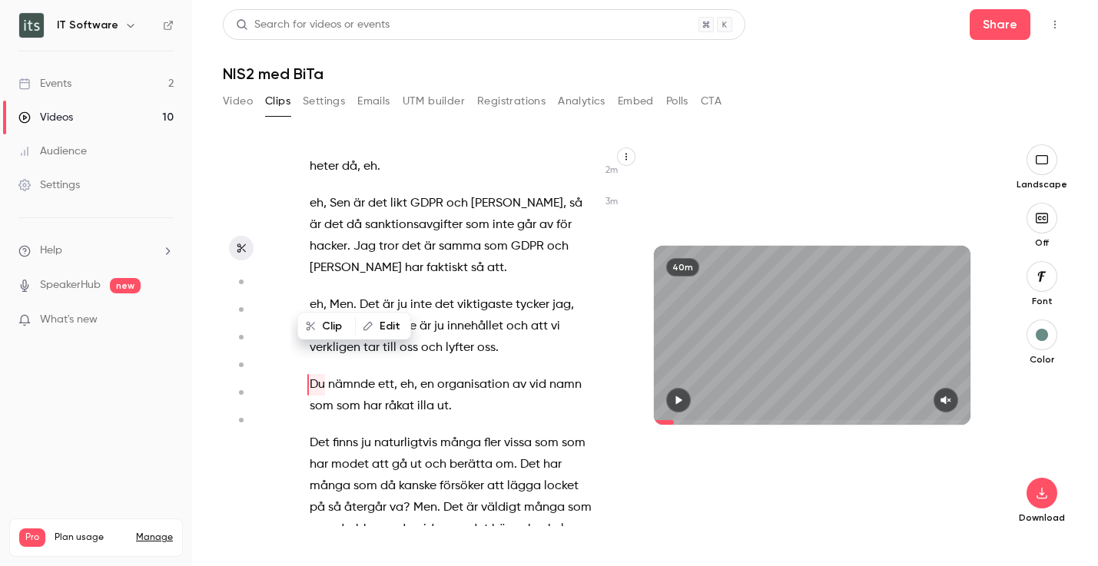
scroll to position [1205, 0]
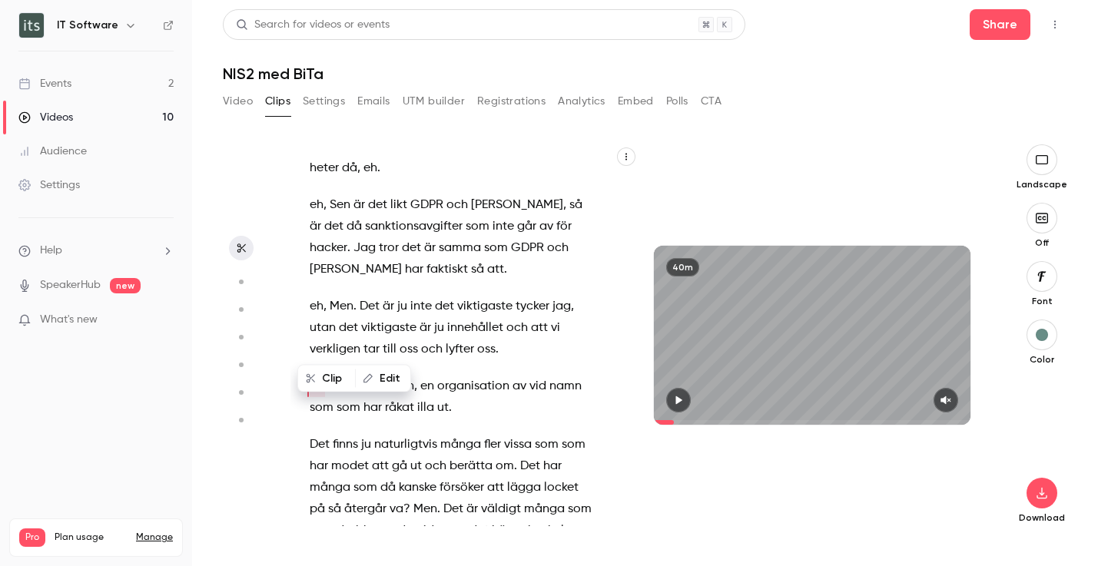
click at [330, 376] on button "Clip" at bounding box center [326, 378] width 55 height 25
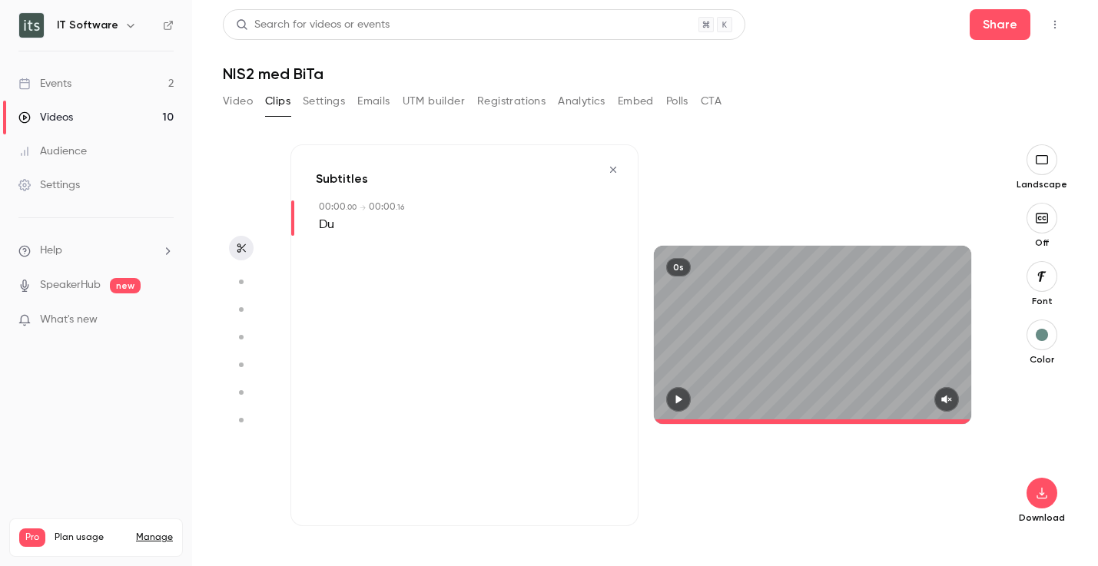
type input "*"
click at [679, 403] on icon "button" at bounding box center [678, 400] width 12 height 11
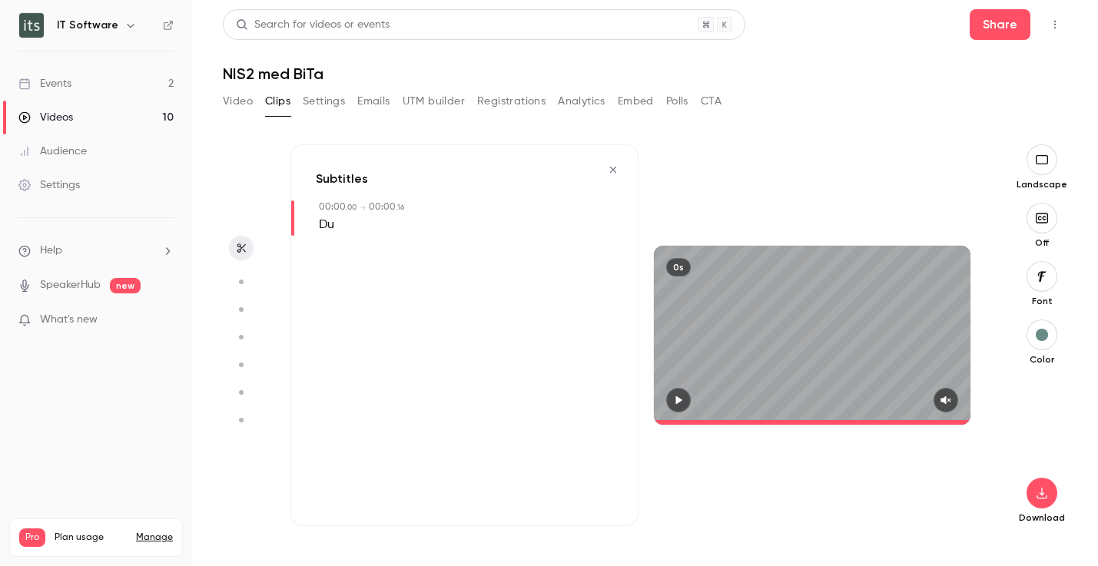
click at [614, 168] on icon "button" at bounding box center [612, 170] width 6 height 6
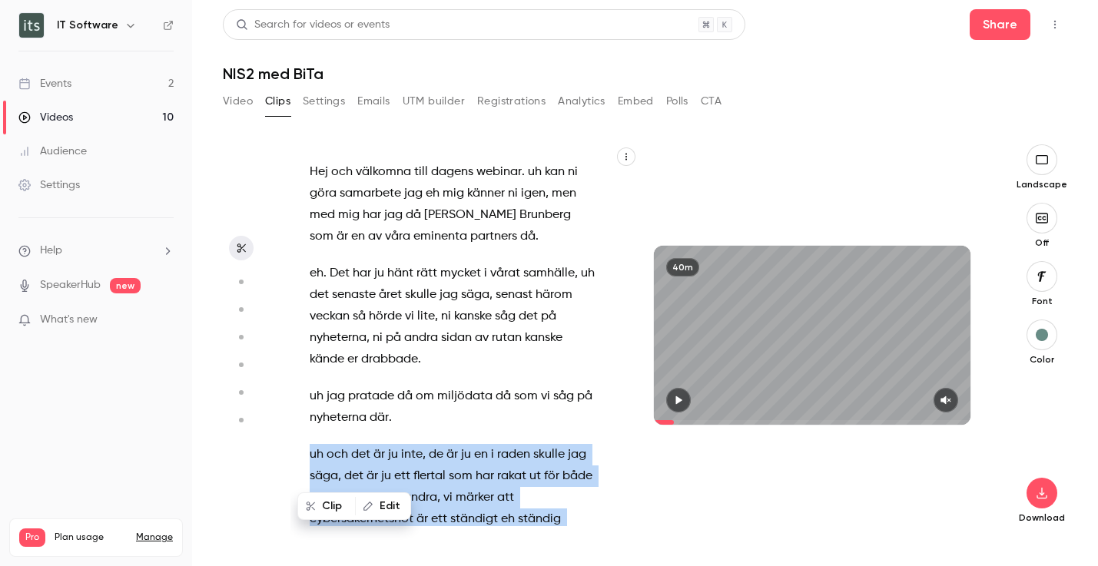
drag, startPoint x: 330, startPoint y: 259, endPoint x: 490, endPoint y: 412, distance: 221.7
click at [491, 413] on div "Hej och välkomna till dagens webinar . uh kan ni göra samarbete jag eh mig känn…" at bounding box center [460, 343] width 340 height 366
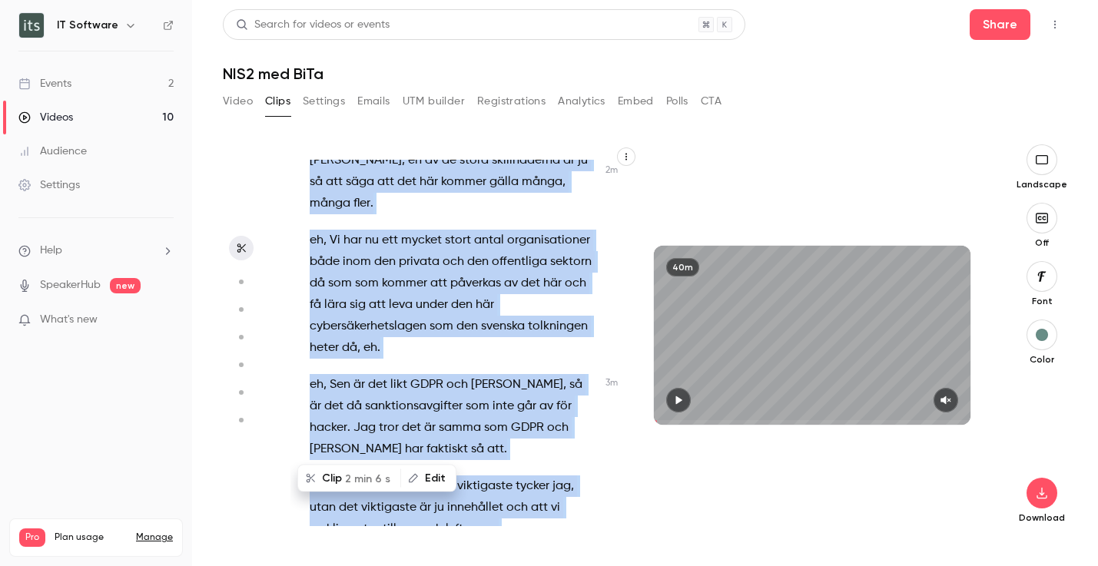
scroll to position [1056, 0]
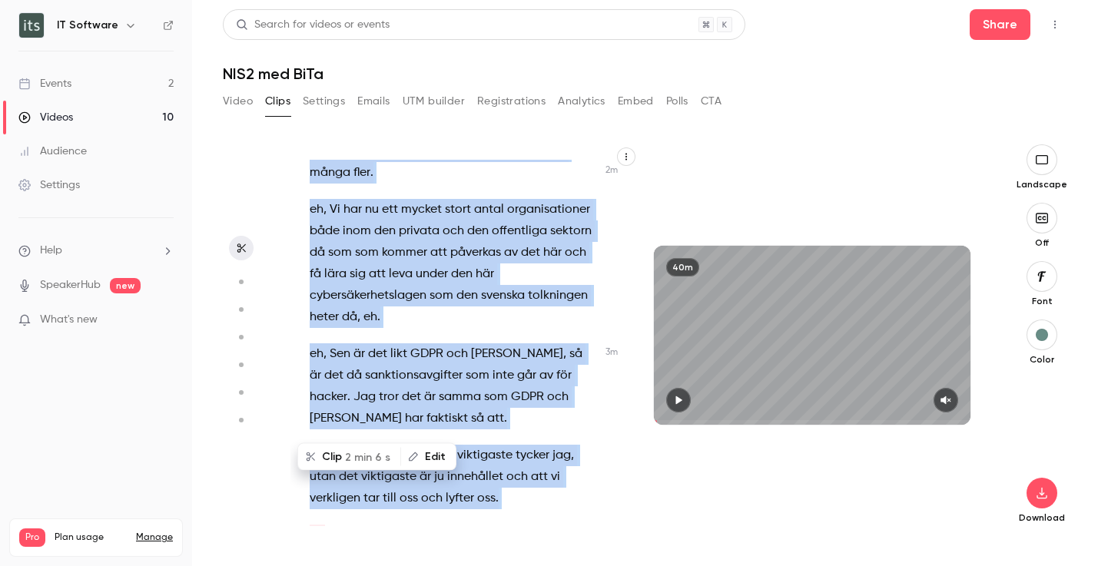
click at [483, 287] on div "Hej och välkomna till dagens webinar . uh kan ni göra samarbete jag eh mig känn…" at bounding box center [460, 343] width 340 height 366
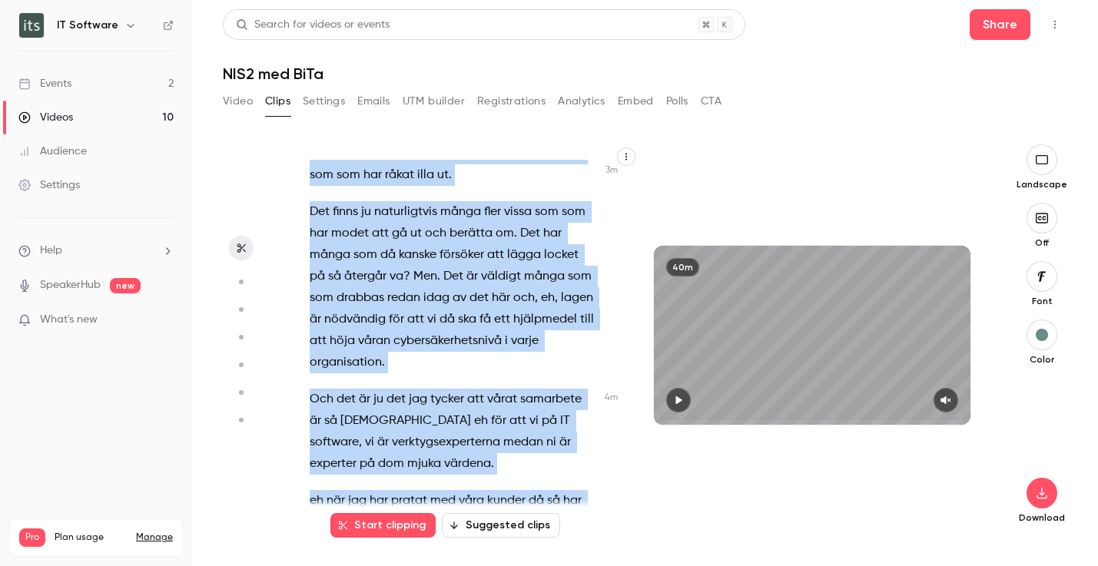
scroll to position [1486, 0]
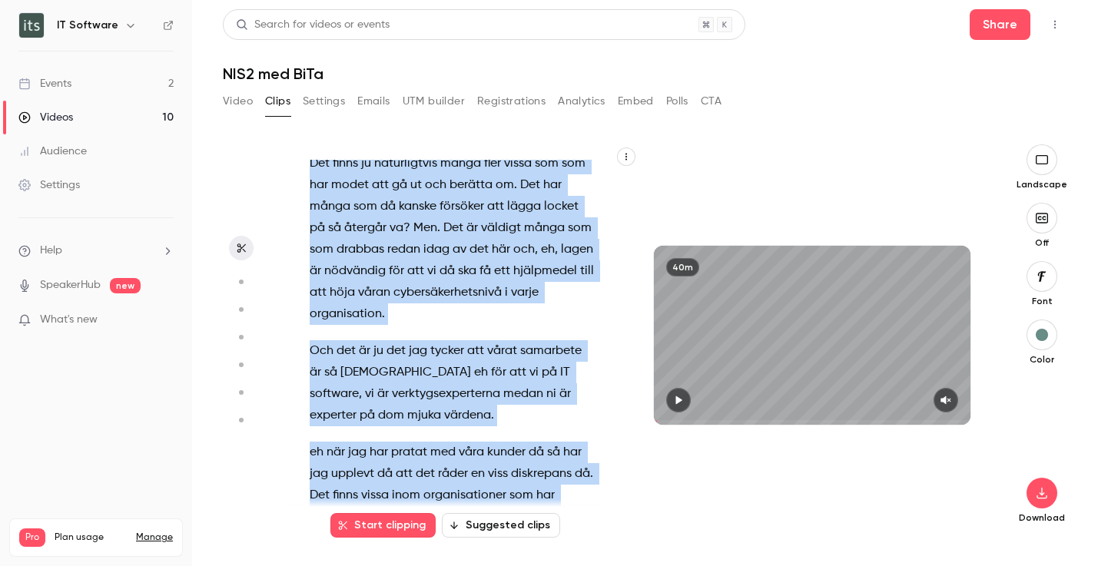
drag, startPoint x: 310, startPoint y: 313, endPoint x: 451, endPoint y: 495, distance: 229.9
click at [451, 495] on div "Hej och välkomna till dagens webinar . uh kan ni göra samarbete jag eh mig känn…" at bounding box center [460, 343] width 340 height 366
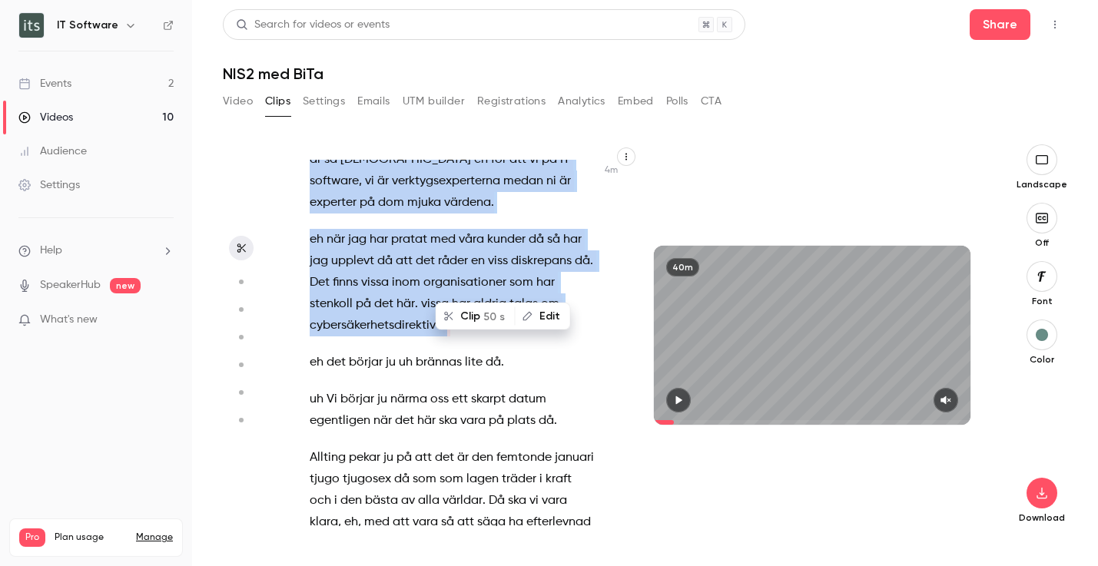
scroll to position [1718, 0]
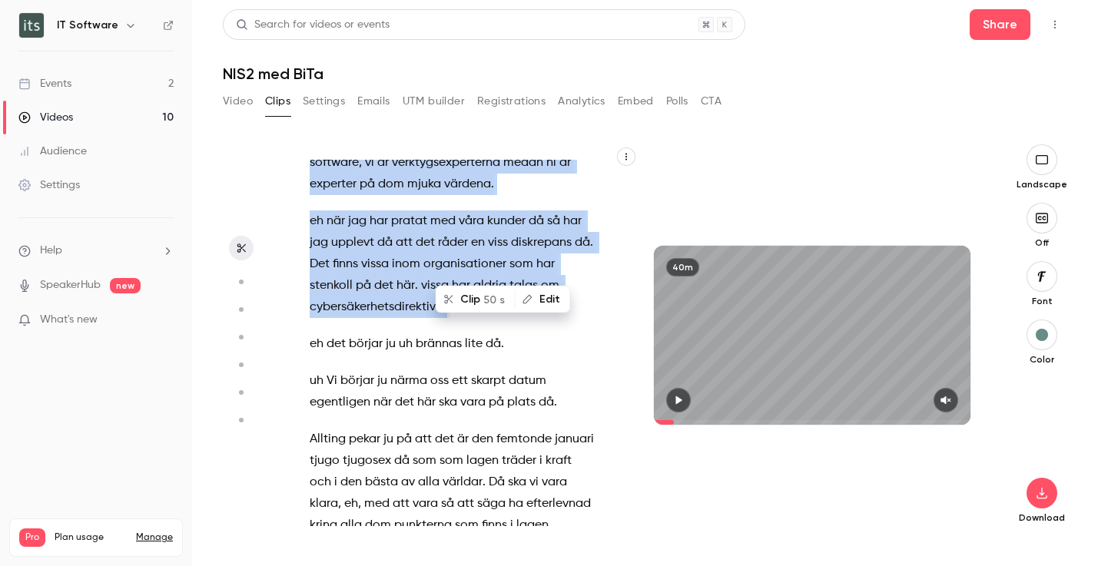
click at [467, 295] on button "Clip 50 s" at bounding box center [475, 299] width 77 height 25
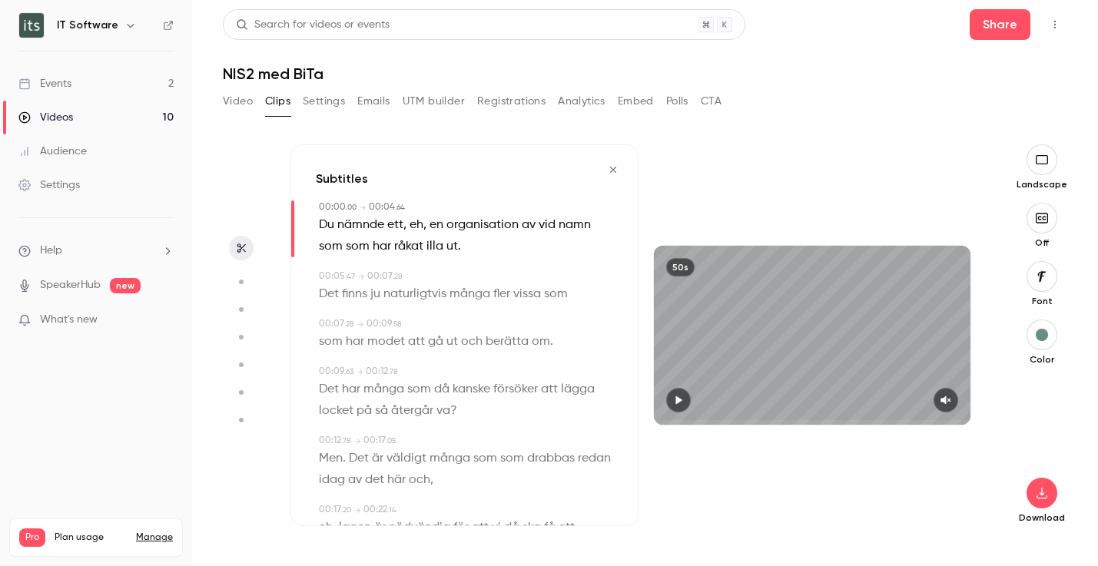
click at [680, 395] on icon "button" at bounding box center [678, 400] width 12 height 11
click at [946, 399] on icon "button" at bounding box center [945, 400] width 10 height 8
click at [682, 399] on icon "button" at bounding box center [678, 400] width 12 height 11
drag, startPoint x: 668, startPoint y: 421, endPoint x: 632, endPoint y: 421, distance: 36.1
click at [632, 421] on div "Subtitles 00:00 . 00 → 00:04 . 64 Du nämnde ett , eh , en organisation av vid n…" at bounding box center [637, 335] width 695 height 382
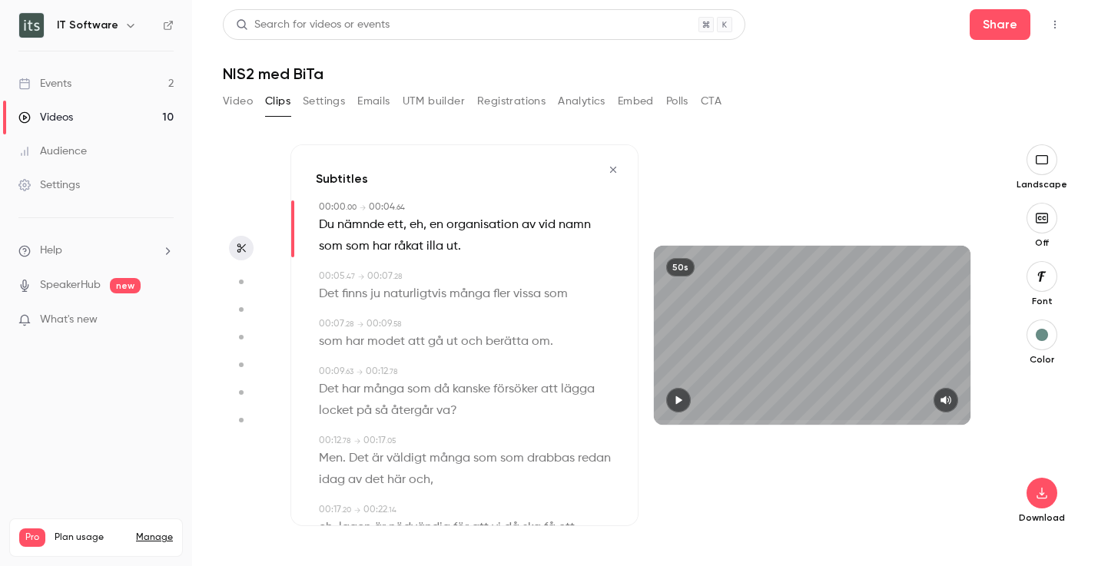
click at [687, 396] on button "button" at bounding box center [678, 400] width 25 height 25
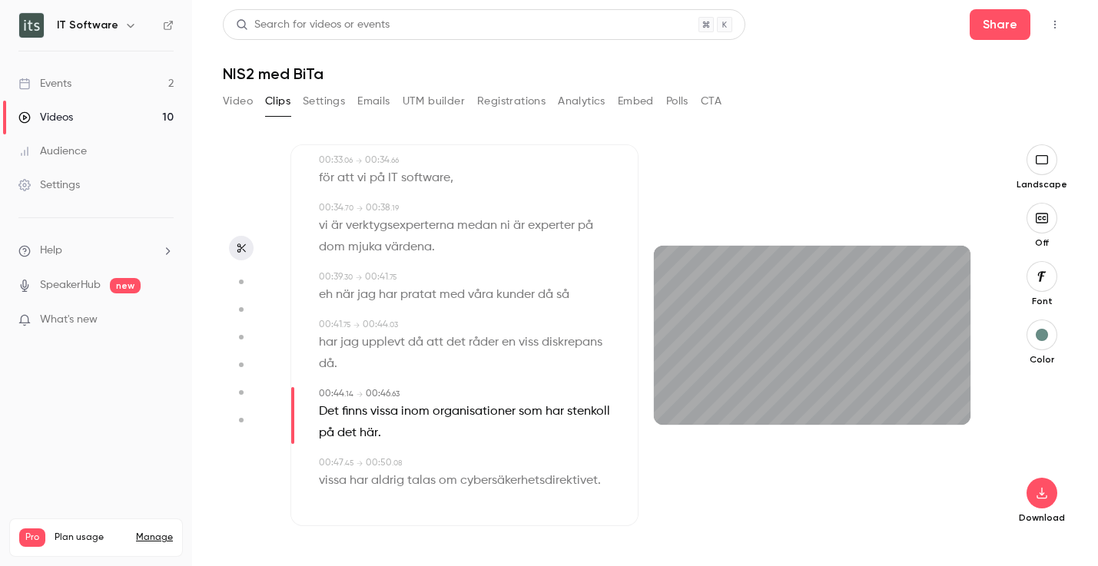
scroll to position [560, 0]
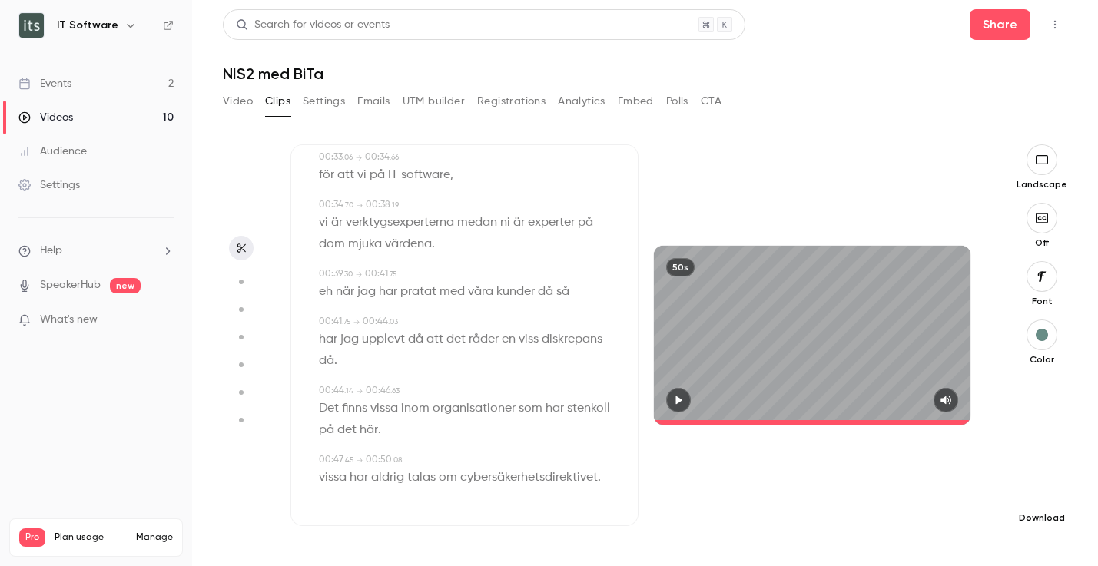
click at [1046, 500] on button "button" at bounding box center [1041, 493] width 31 height 31
click at [965, 535] on span "Balance between quality and CPU time" at bounding box center [927, 535] width 176 height 15
click at [1045, 161] on icon "button" at bounding box center [1041, 160] width 17 height 12
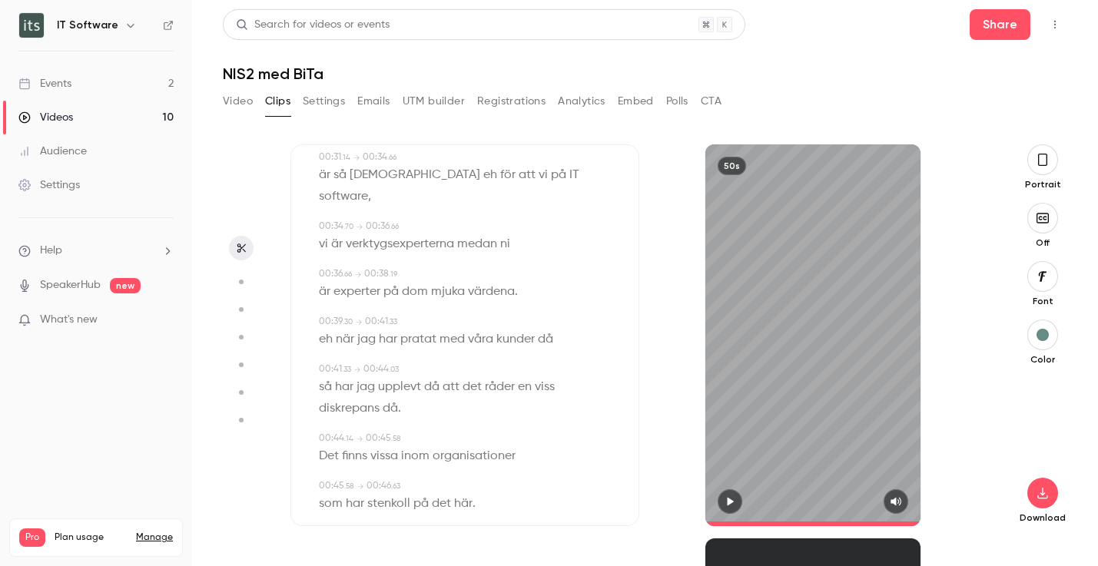
click at [1045, 281] on icon "button" at bounding box center [1042, 276] width 17 height 12
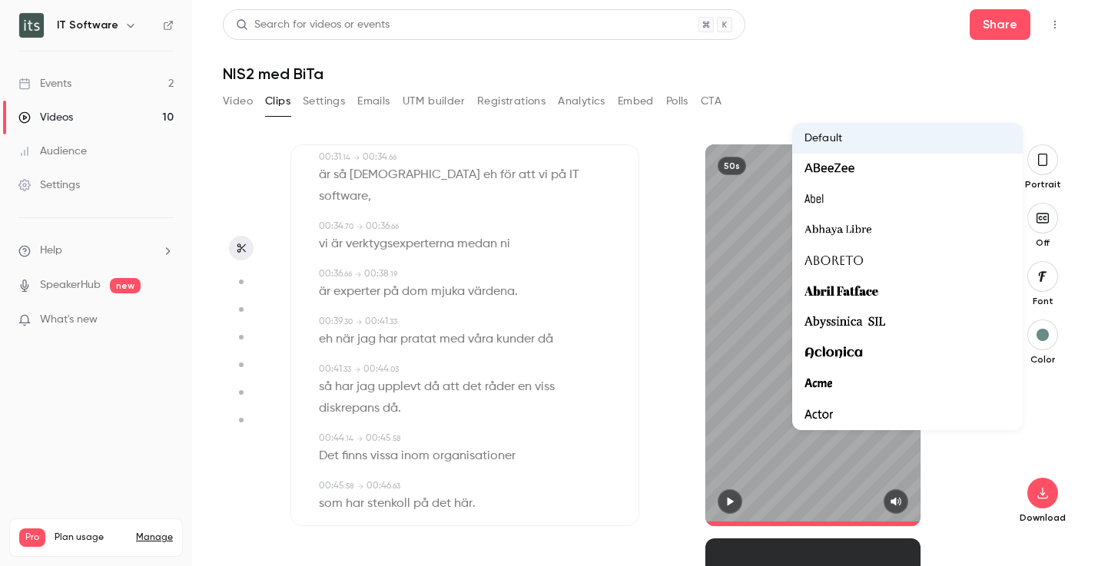
click at [1045, 281] on div at bounding box center [549, 283] width 1098 height 566
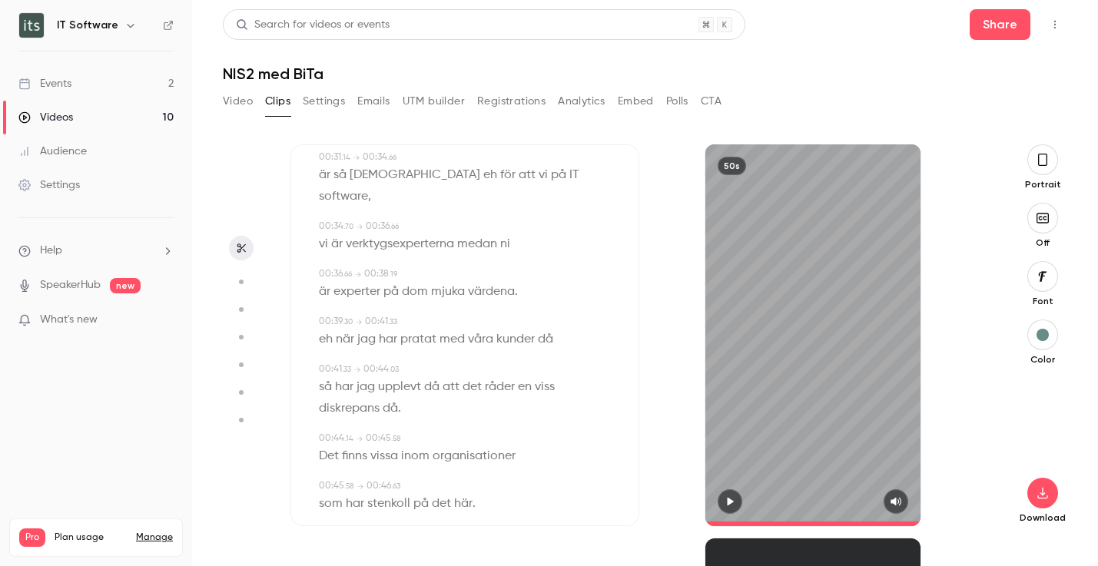
scroll to position [0, 0]
click at [820, 460] on div "50s" at bounding box center [812, 335] width 215 height 382
click at [727, 505] on icon "button" at bounding box center [730, 502] width 6 height 8
click at [1048, 162] on button "button" at bounding box center [1042, 159] width 31 height 31
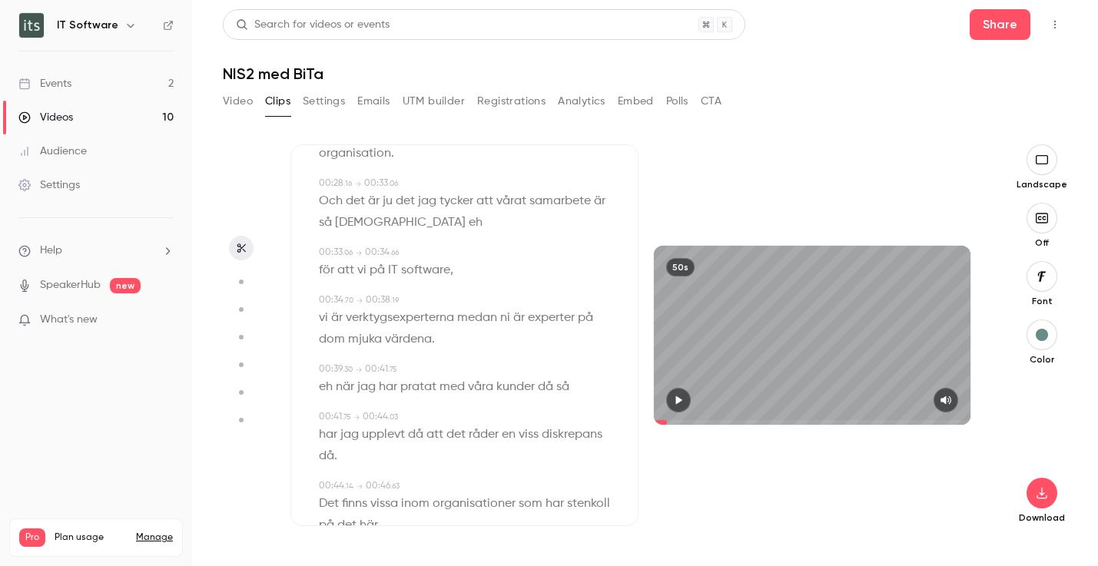
scroll to position [560, 0]
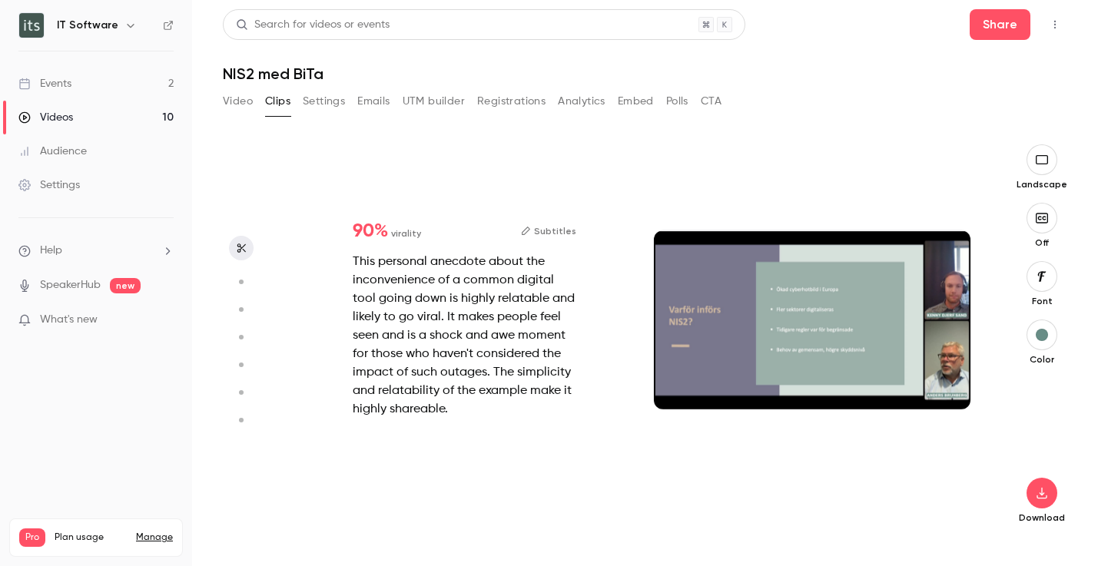
type input "***"
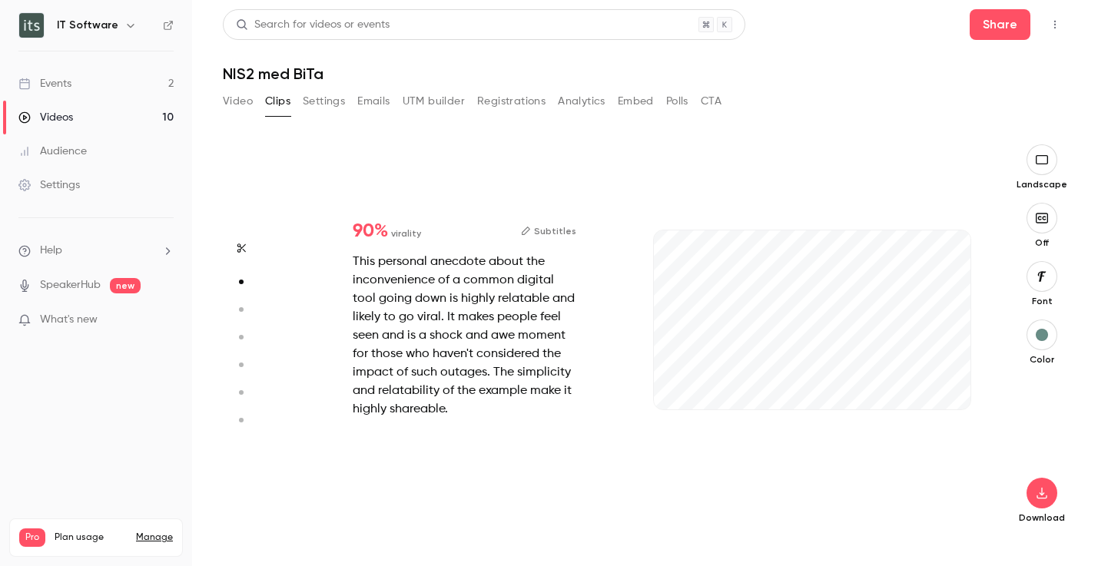
scroll to position [394, 0]
type input "***"
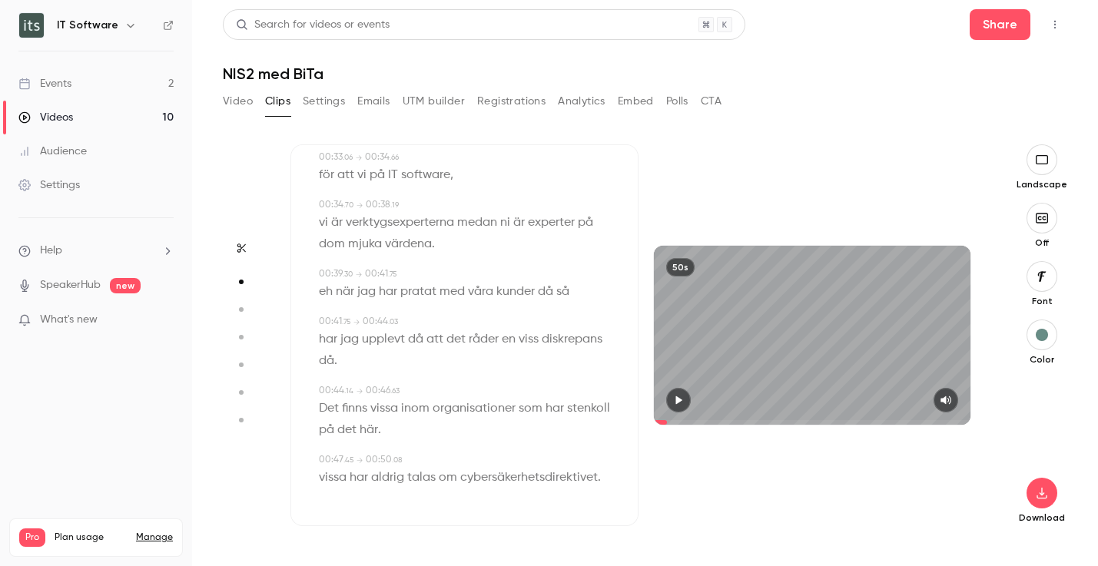
type input "*"
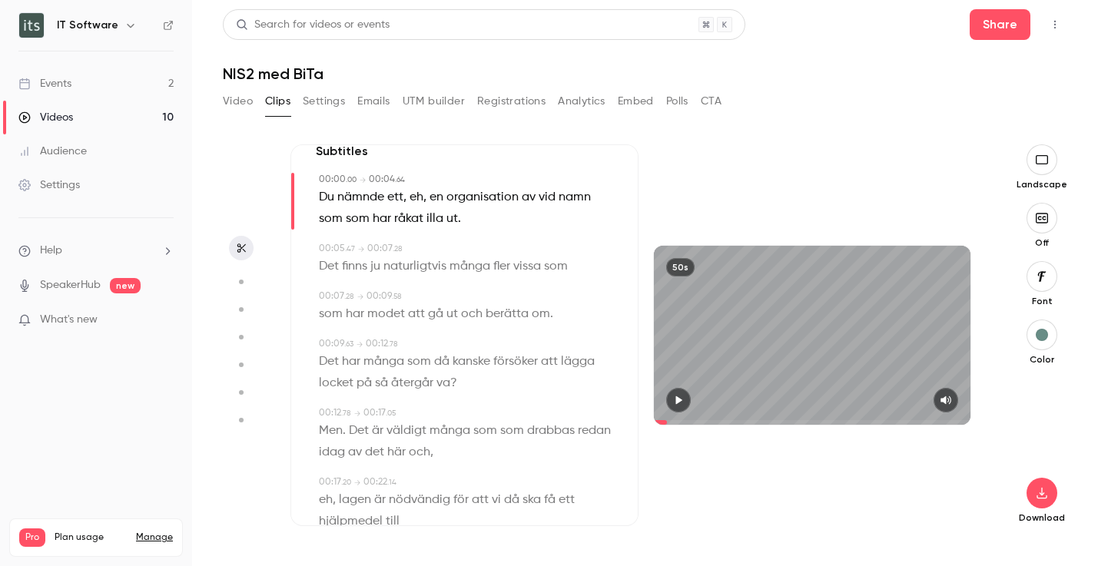
scroll to position [0, 0]
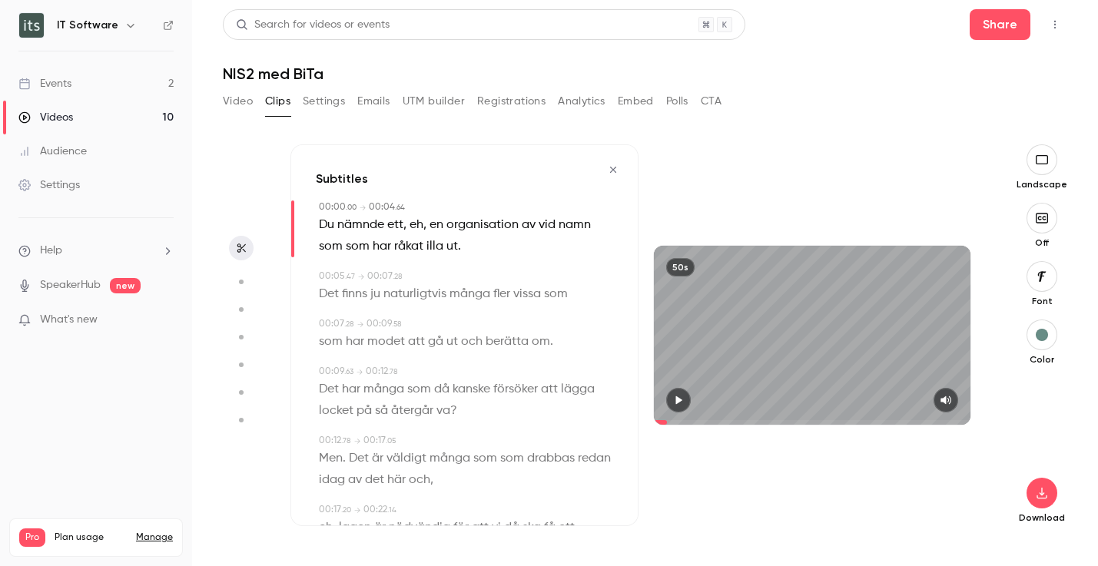
click at [239, 245] on icon "button" at bounding box center [241, 248] width 12 height 11
click at [615, 171] on icon "button" at bounding box center [612, 170] width 6 height 6
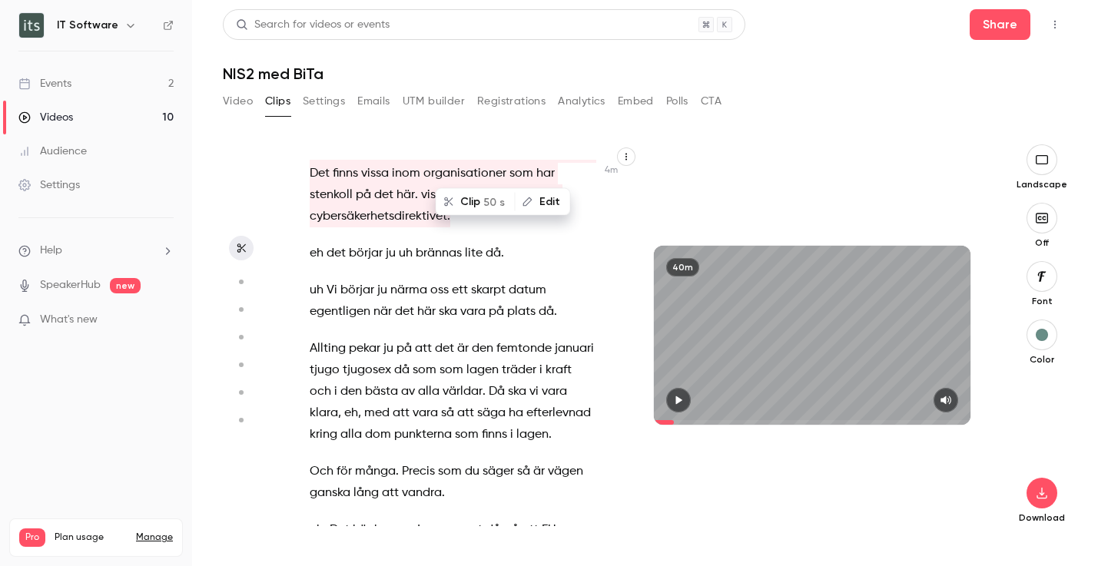
scroll to position [1817, 0]
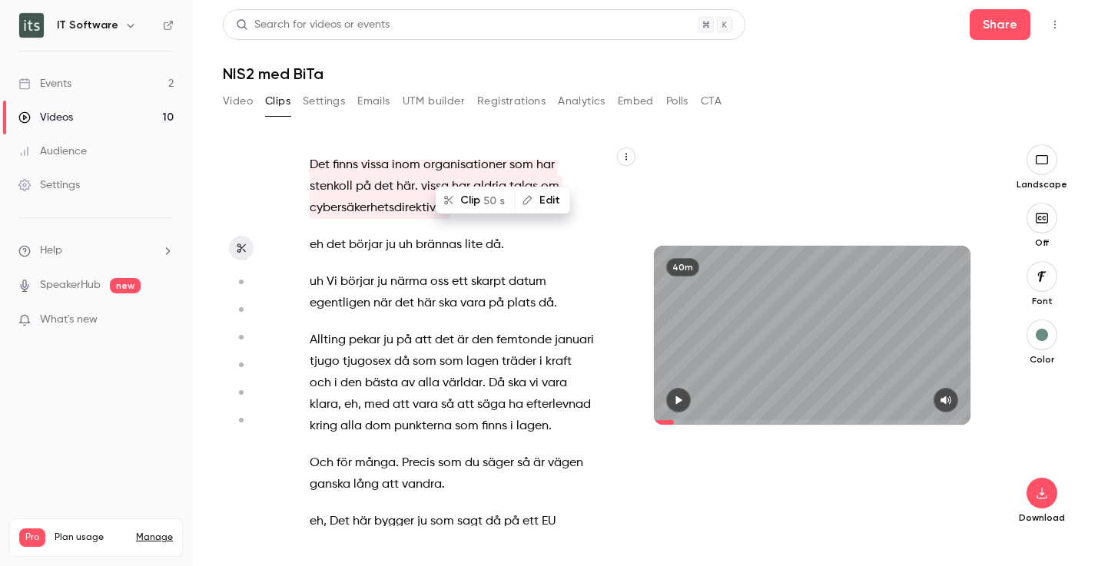
click at [591, 331] on p "Allting pekar ju på att det är den femtonde januari tjugo tjugosex då som som l…" at bounding box center [453, 384] width 287 height 108
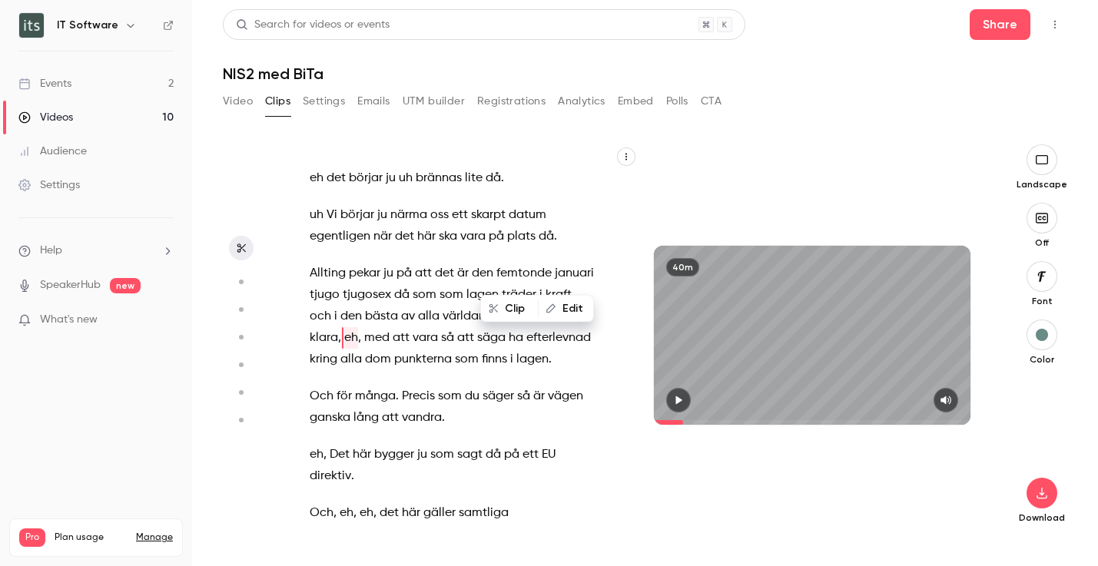
scroll to position [0, 0]
type input "***"
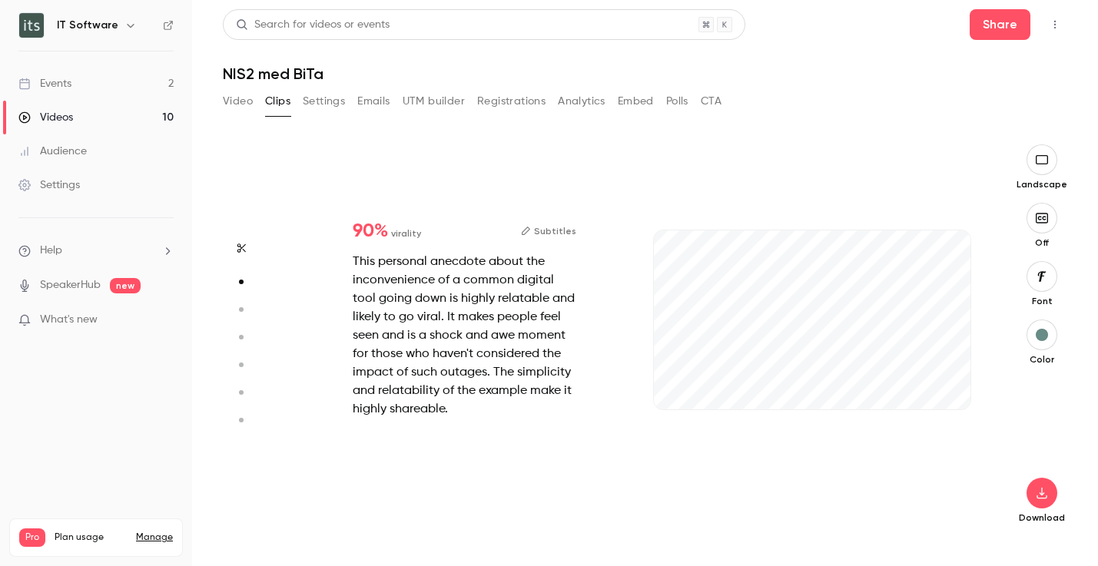
type input "***"
type input "*"
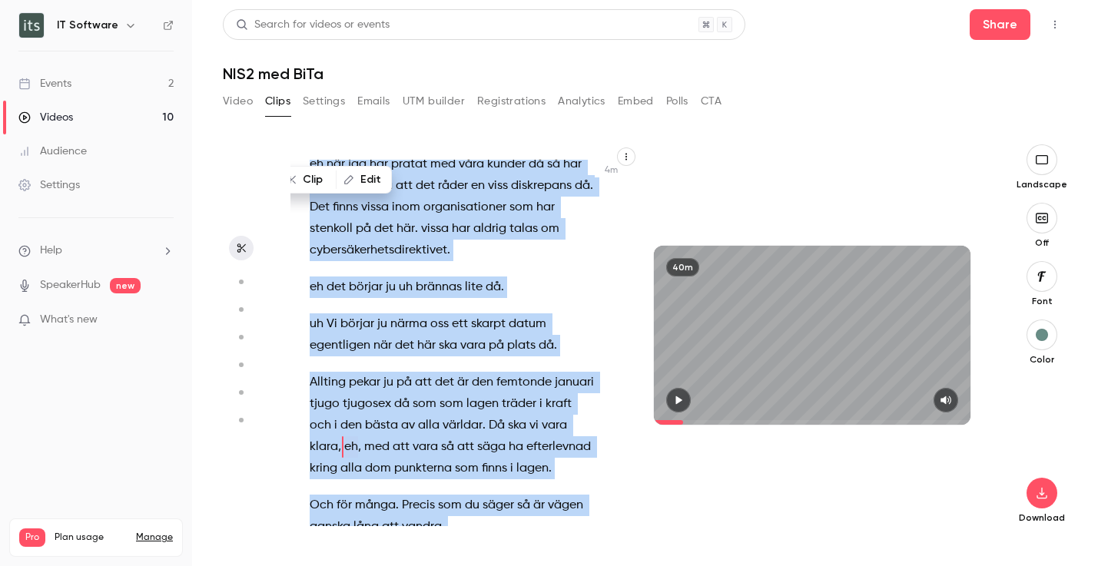
scroll to position [1570, 0]
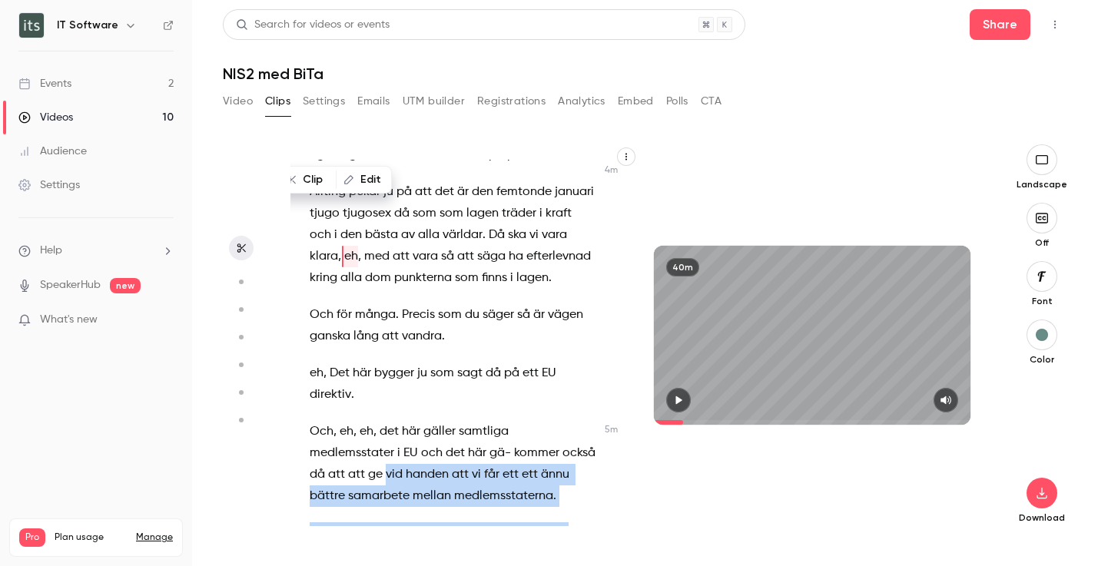
drag, startPoint x: 371, startPoint y: 315, endPoint x: 595, endPoint y: 409, distance: 243.4
click at [595, 409] on div "Hej och välkomna till dagens webinar . uh kan ni göra samarbete jag eh mig känn…" at bounding box center [460, 343] width 340 height 366
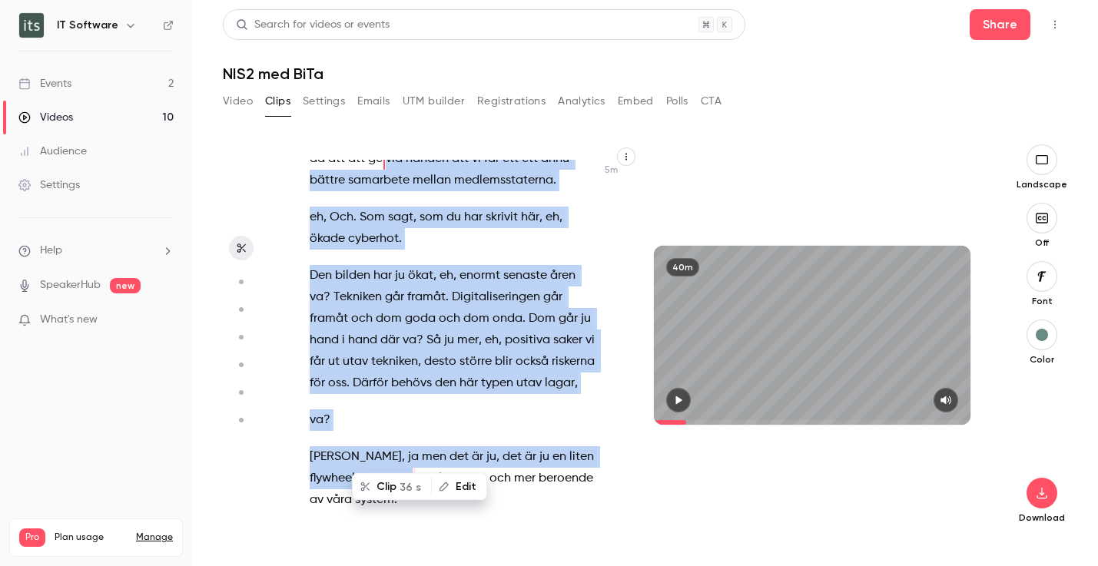
scroll to position [2291, 0]
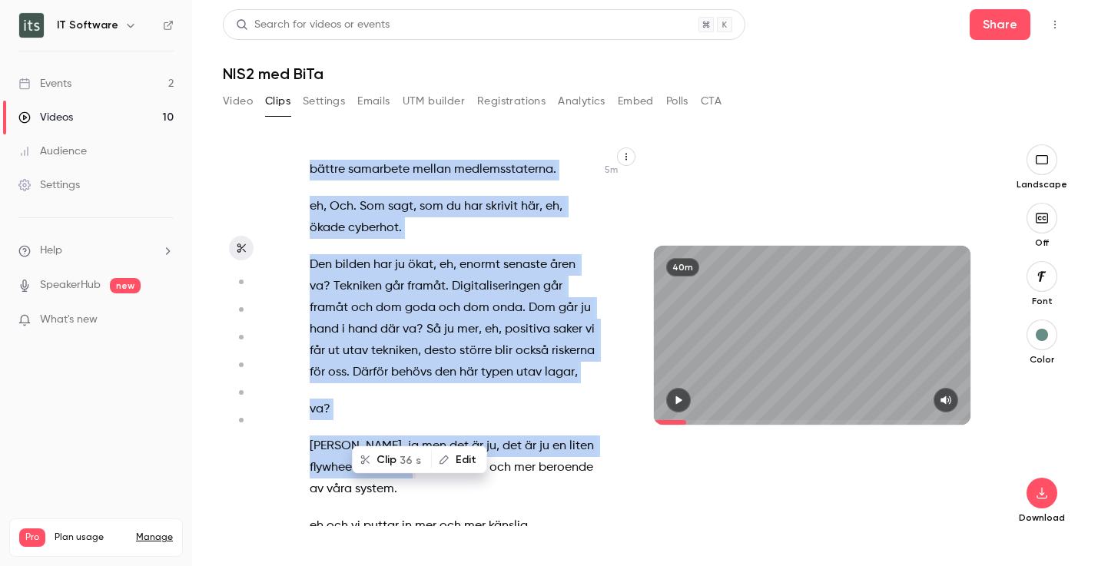
click at [526, 399] on p "va ?" at bounding box center [453, 410] width 287 height 22
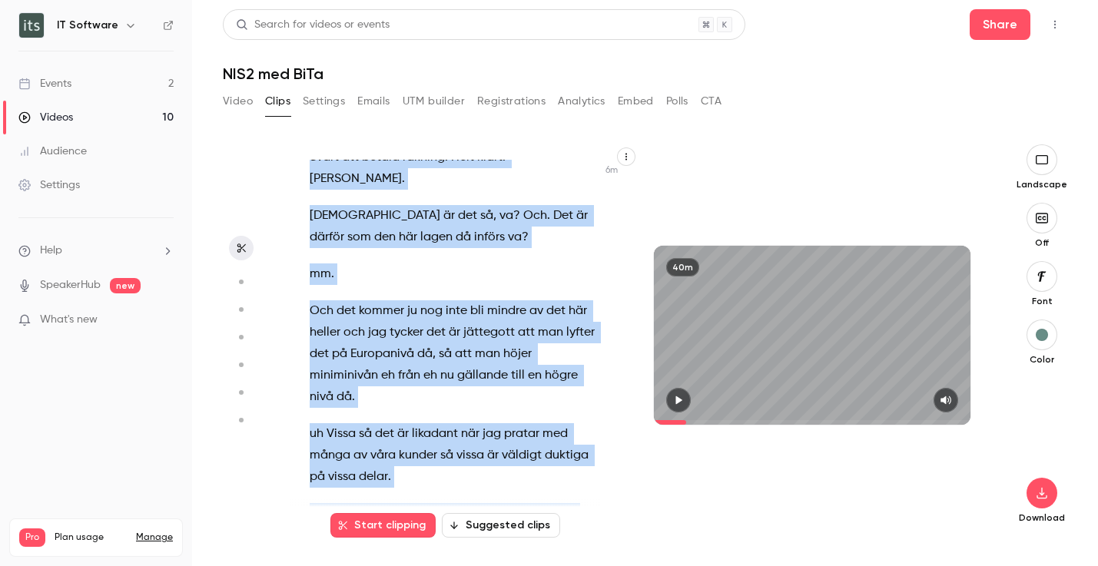
scroll to position [2980, 0]
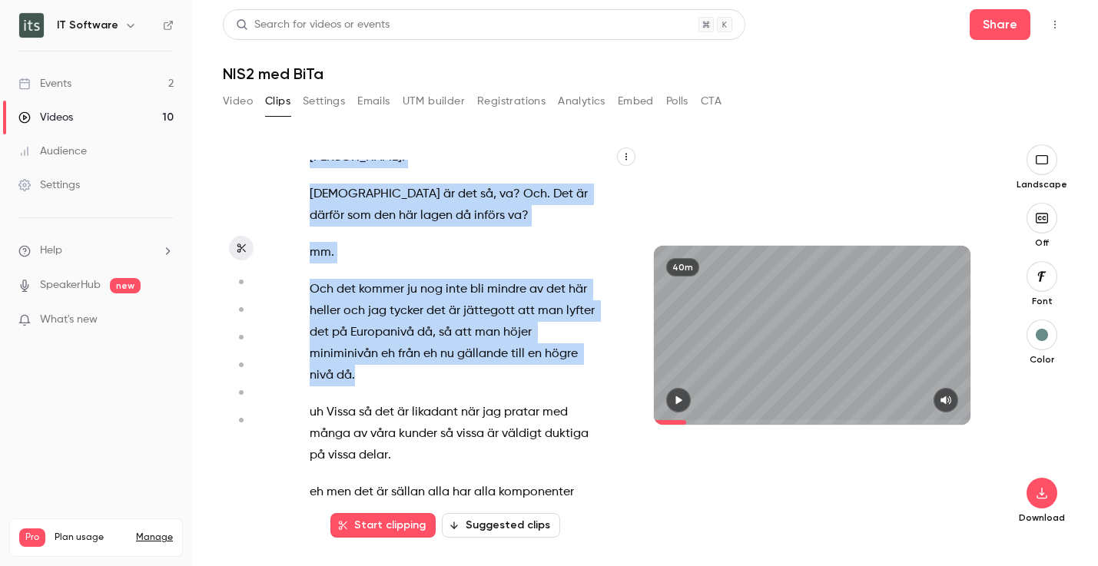
drag, startPoint x: 370, startPoint y: 206, endPoint x: 527, endPoint y: 309, distance: 187.5
click at [527, 309] on div "Hej och välkomna till dagens webinar . uh kan ni göra samarbete jag eh mig känn…" at bounding box center [460, 343] width 340 height 366
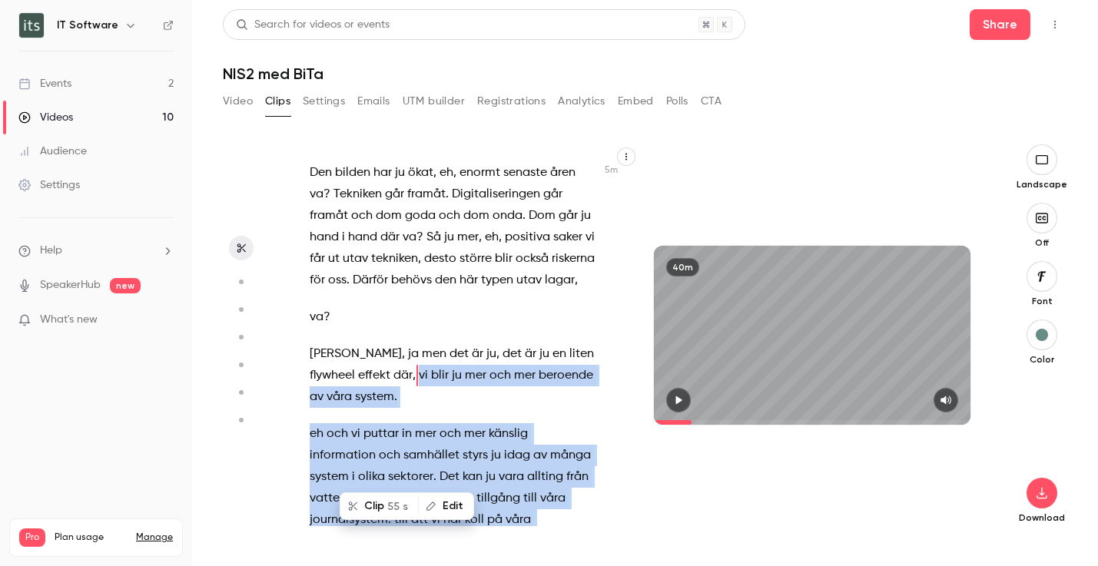
scroll to position [2373, 0]
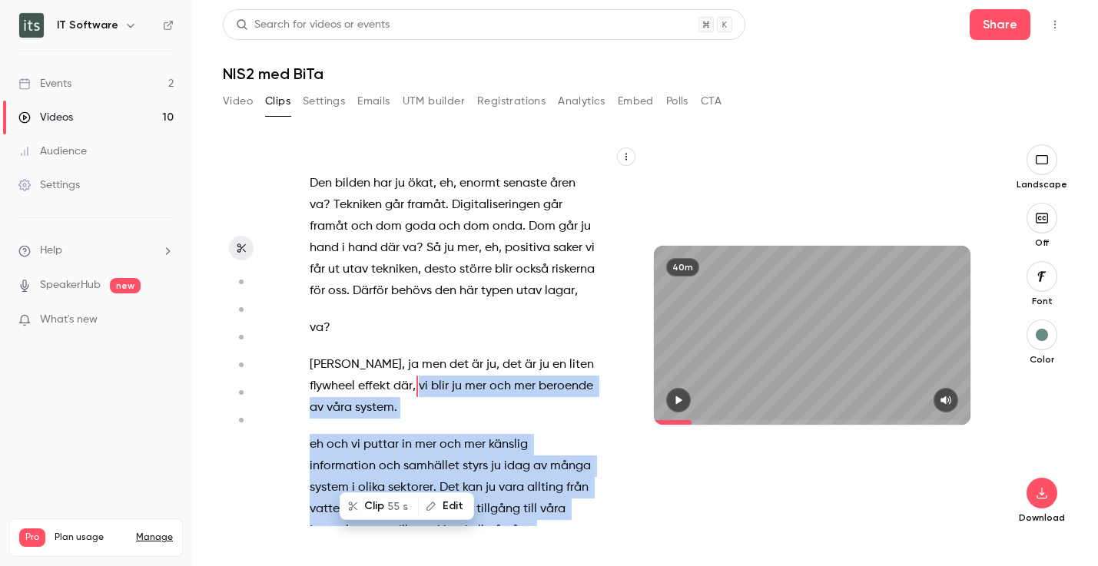
click at [380, 509] on button "Clip 55 s" at bounding box center [379, 506] width 76 height 25
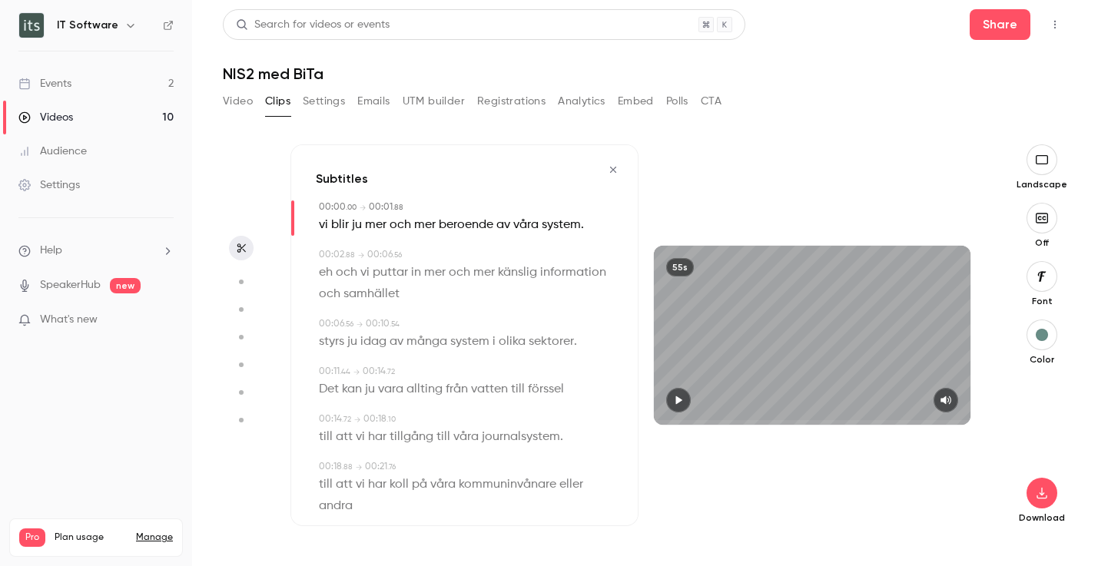
click at [685, 398] on button "button" at bounding box center [678, 400] width 25 height 25
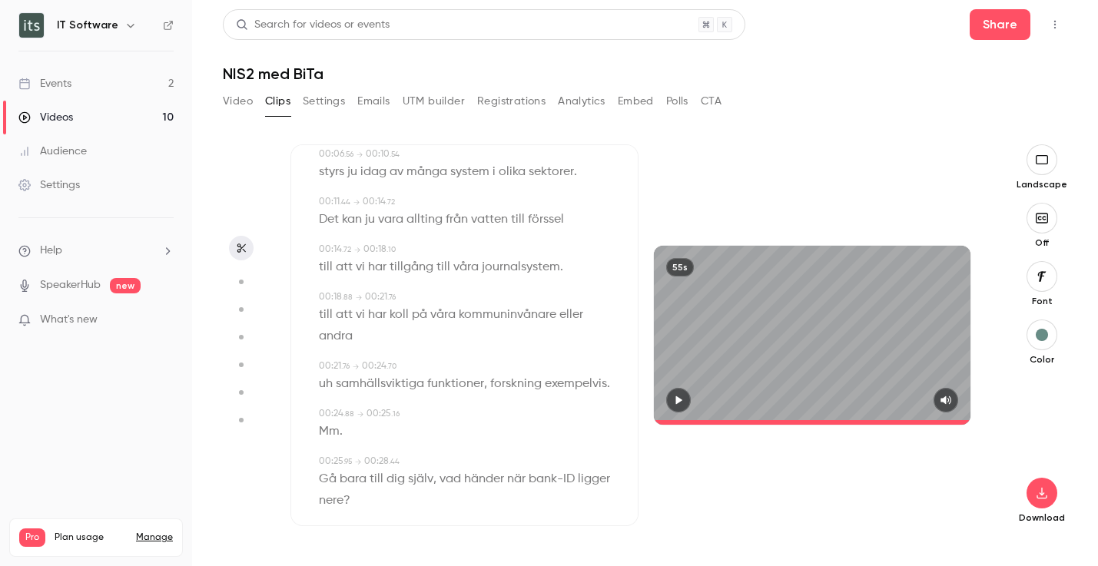
scroll to position [178, 0]
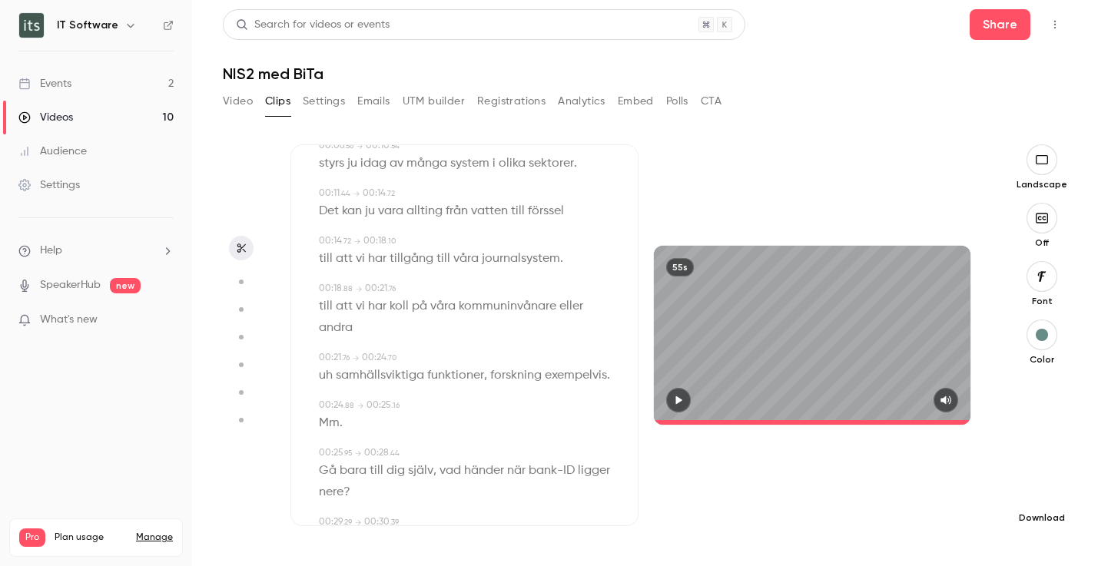
click at [1048, 495] on icon "button" at bounding box center [1041, 493] width 18 height 12
click at [925, 515] on span "Standard" at bounding box center [927, 520] width 176 height 16
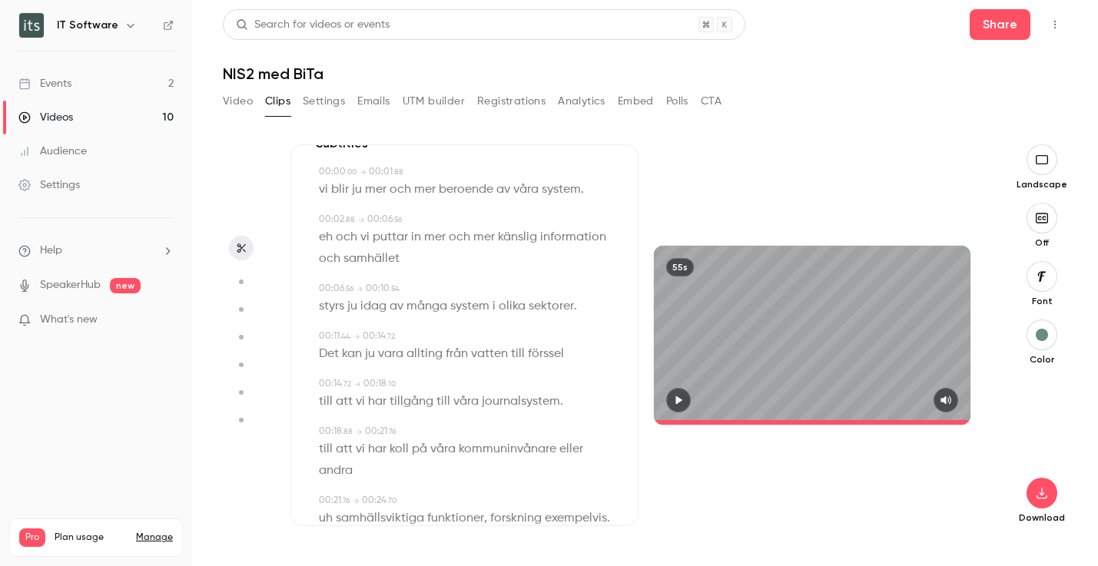
scroll to position [0, 0]
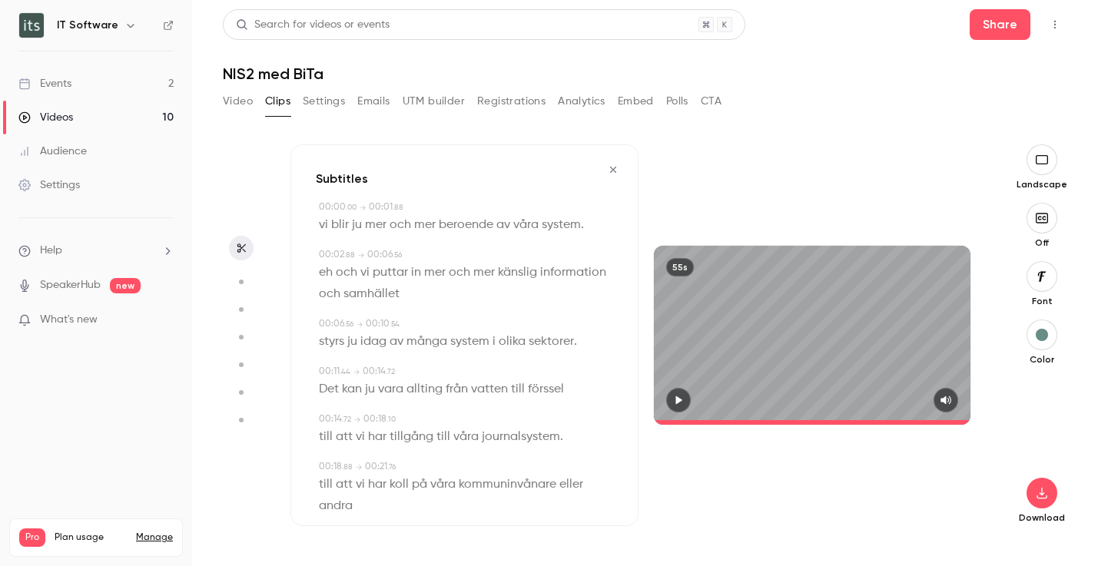
click at [608, 167] on icon "button" at bounding box center [613, 169] width 12 height 11
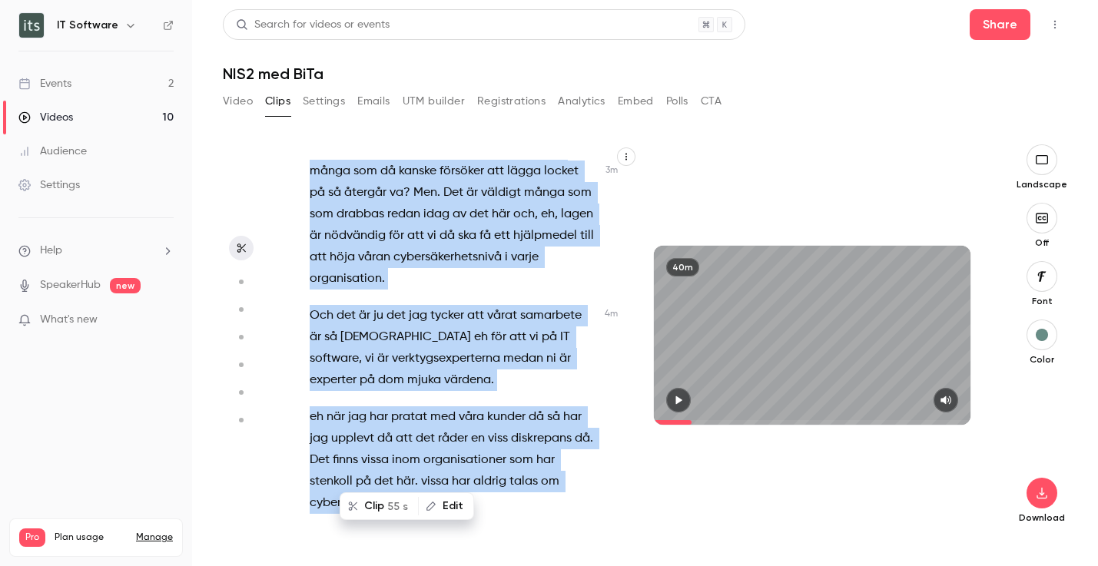
scroll to position [1588, 0]
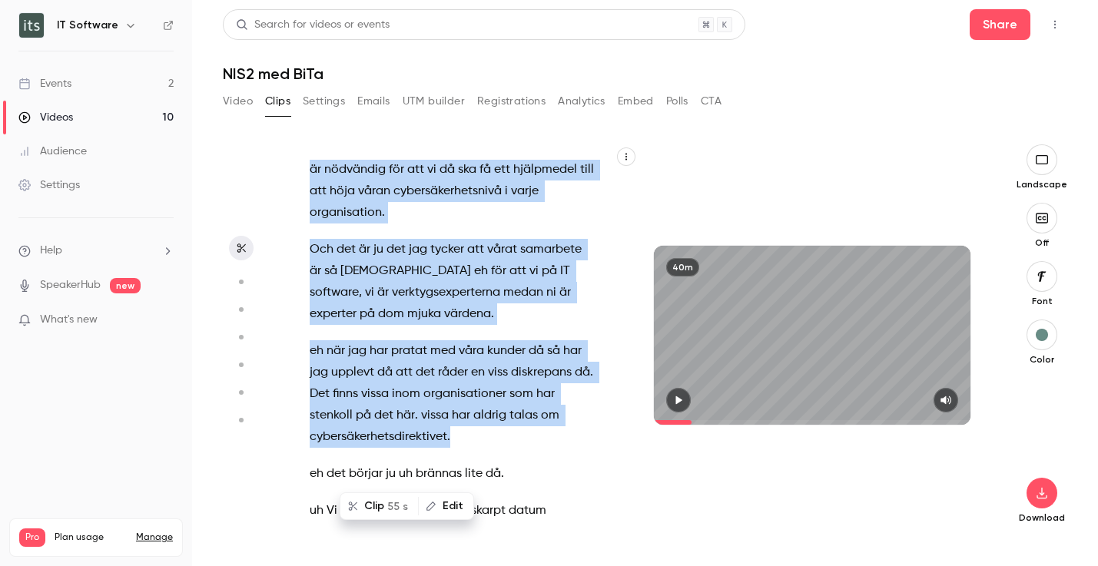
drag, startPoint x: 313, startPoint y: 323, endPoint x: 528, endPoint y: 388, distance: 224.8
click at [528, 388] on div "Hej och välkomna till dagens webinar . uh kan ni göra samarbete jag eh mig känn…" at bounding box center [460, 343] width 340 height 366
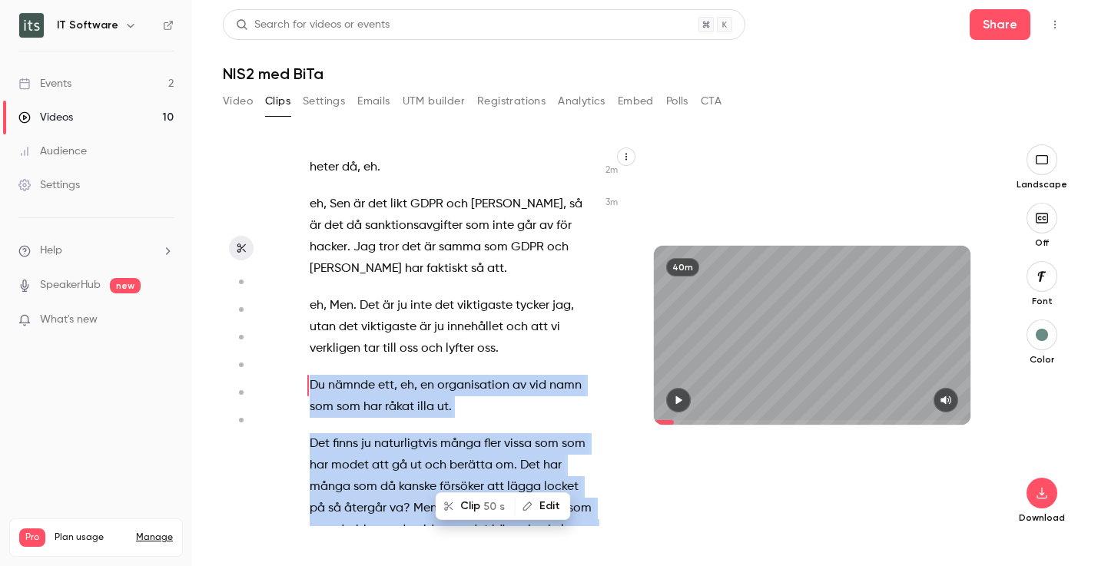
scroll to position [1205, 0]
copy div "Lo ipsumd sit , am , co adipiscingel se doe temp inc utl etd magna aliq en . Ad…"
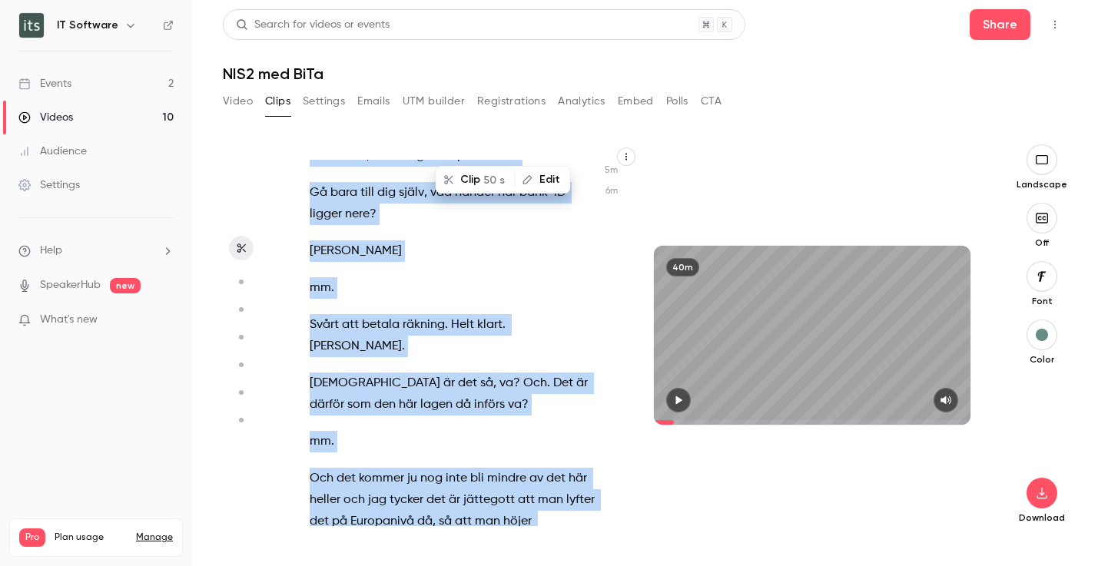
scroll to position [2841, 0]
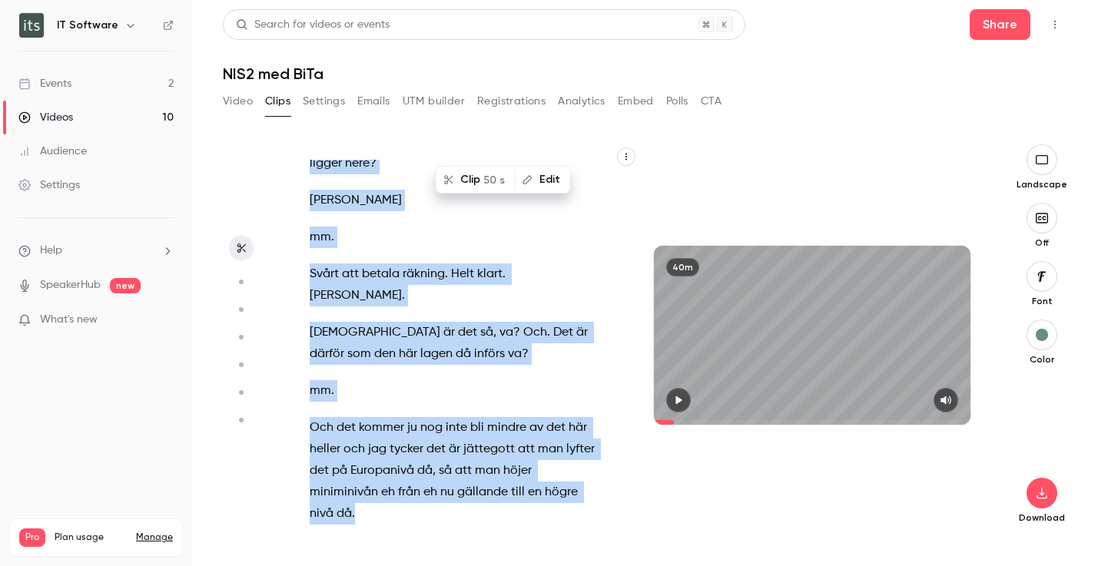
drag, startPoint x: 371, startPoint y: 311, endPoint x: 570, endPoint y: 449, distance: 242.3
click at [570, 449] on div "Hej och välkomna till dagens webinar . uh kan ni göra samarbete jag eh mig känn…" at bounding box center [460, 343] width 340 height 366
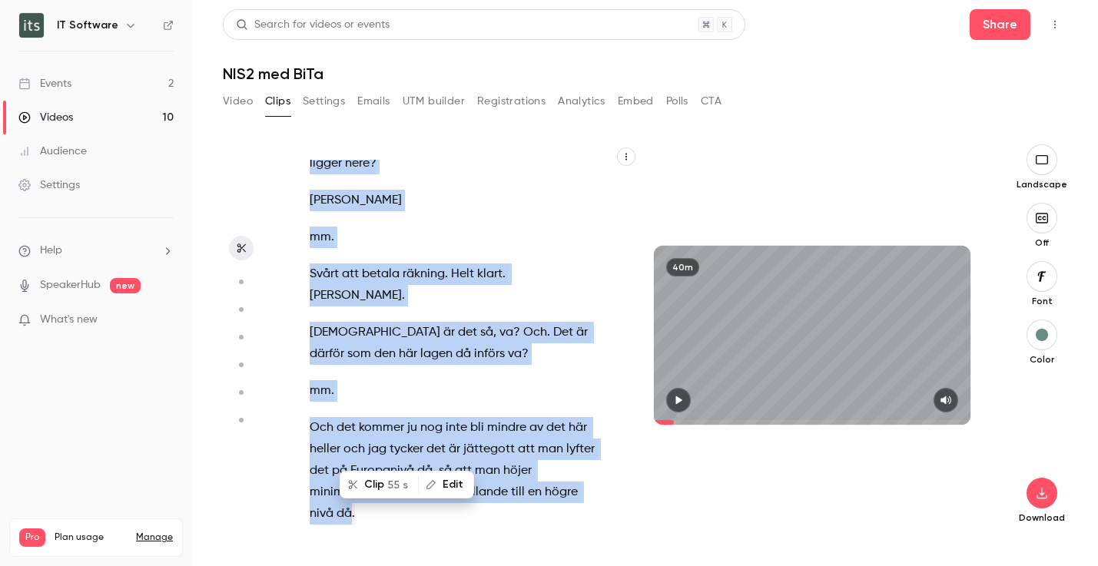
type input "*****"
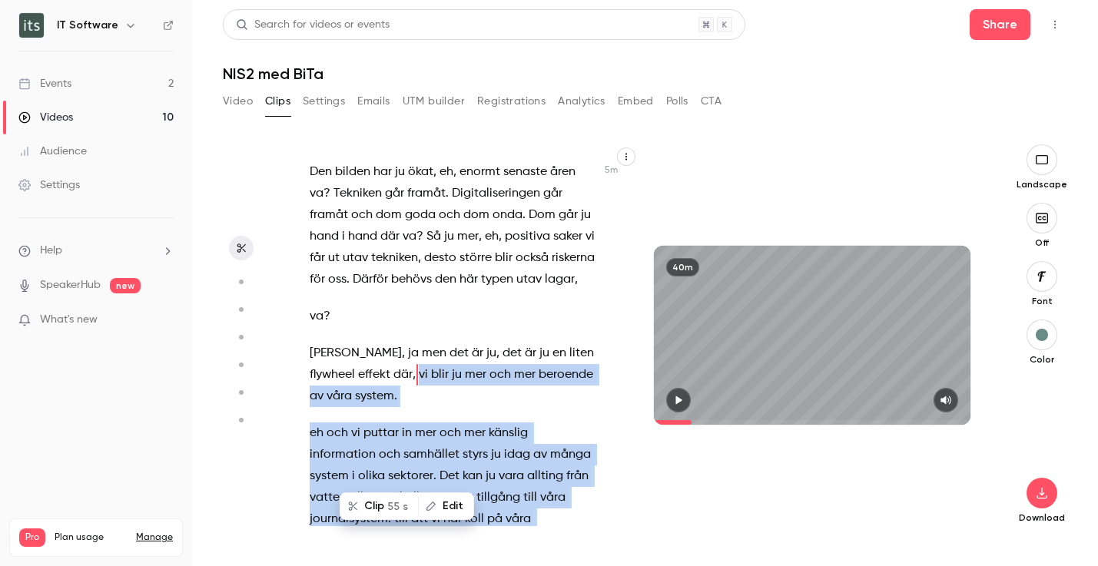
scroll to position [2373, 0]
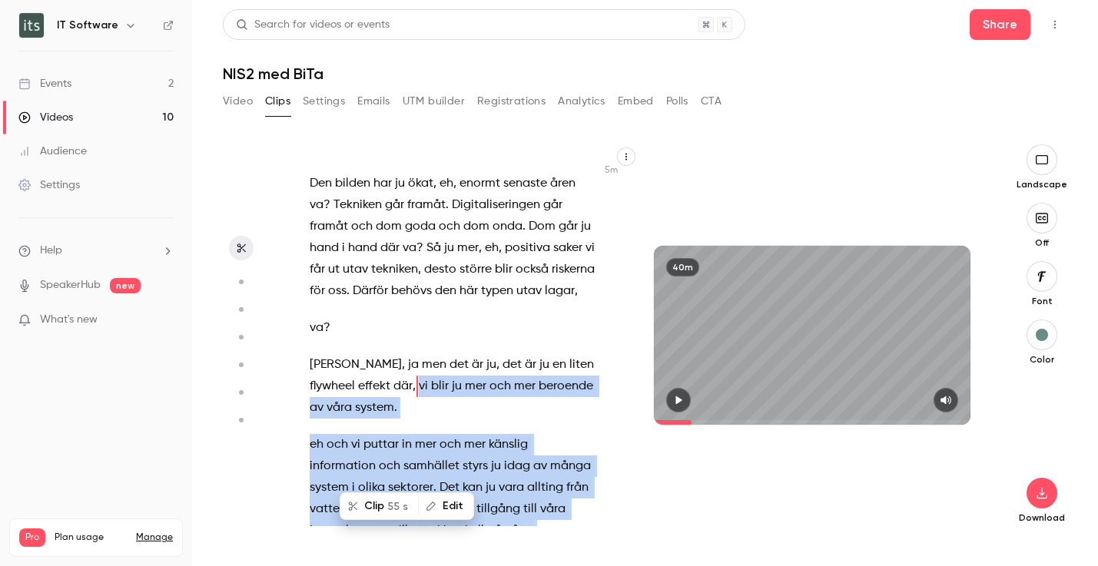
copy div "lo ipsu do sit ame con adipisci el sedd eiusmo . te inc ut labore et dol mag al…"
